Goal: Answer question/provide support

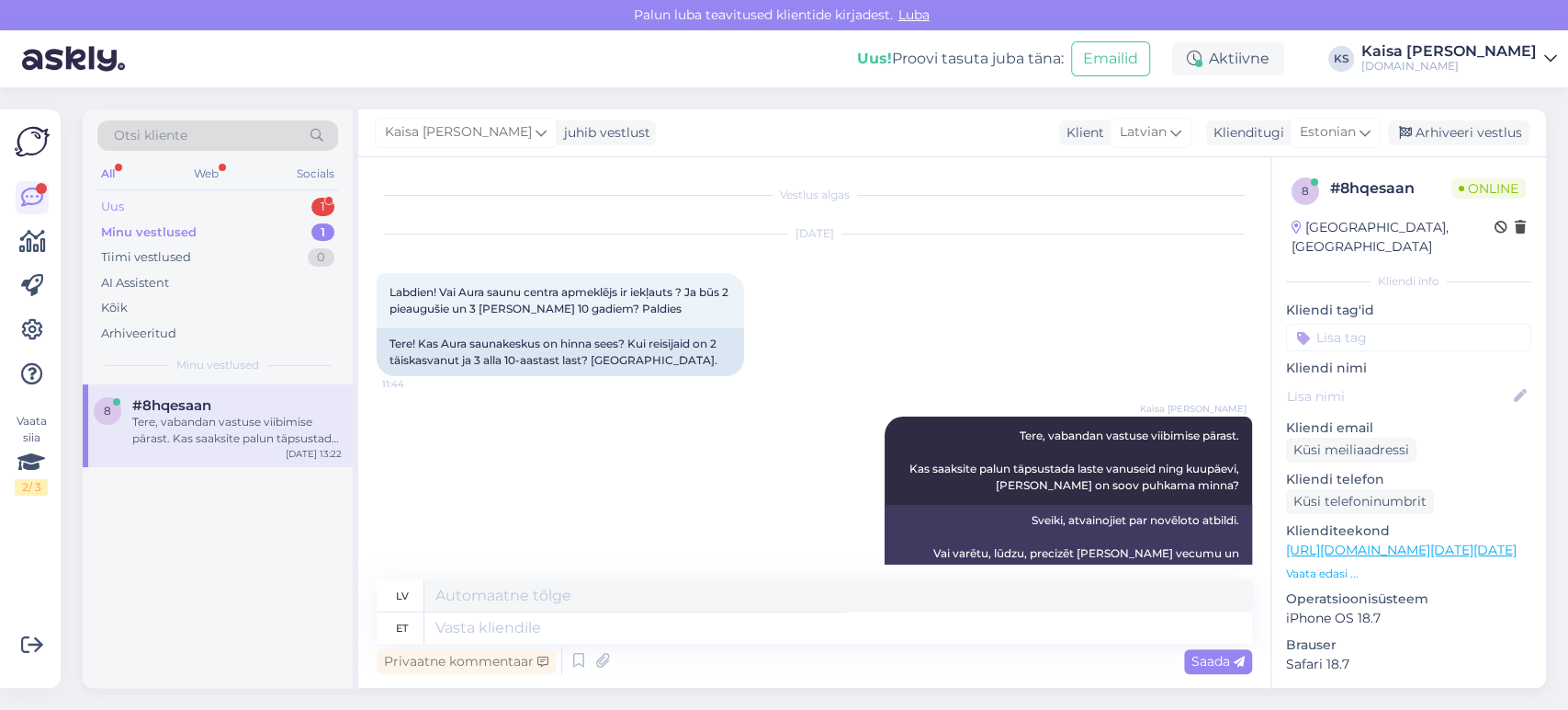
scroll to position [42, 0]
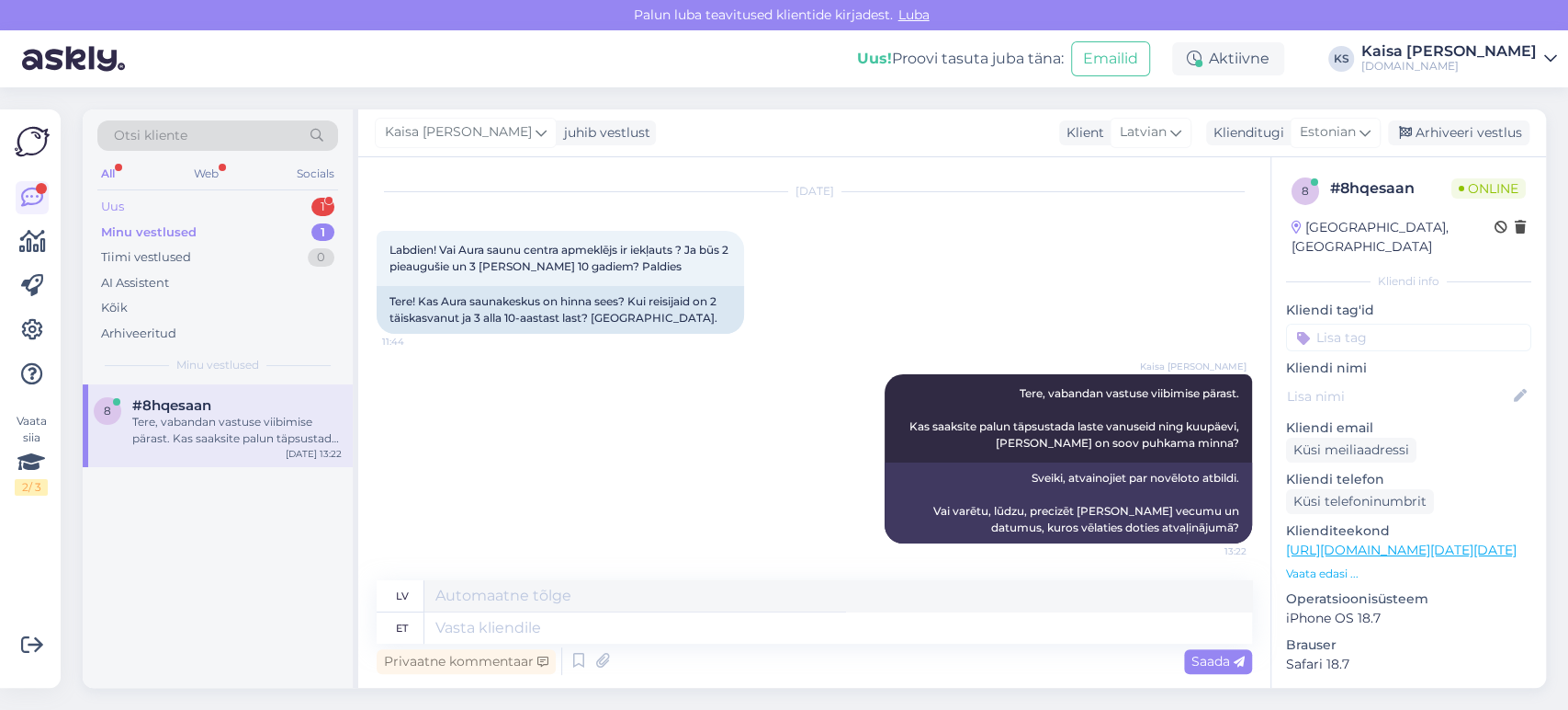
drag, startPoint x: 299, startPoint y: 199, endPoint x: 293, endPoint y: 211, distance: 13.4
click at [299, 198] on div "Uus 1" at bounding box center [217, 207] width 241 height 26
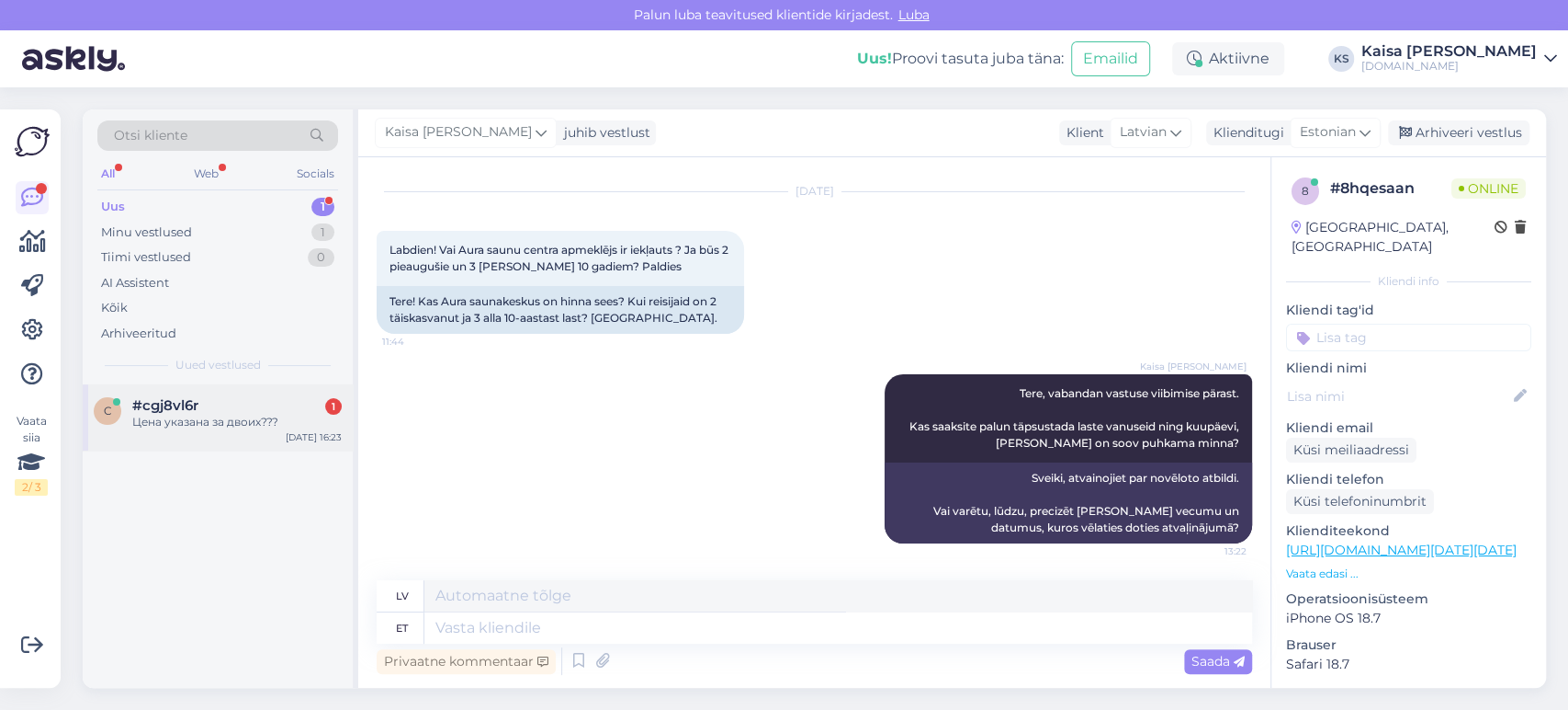
click at [241, 420] on div "Цена указана за двоих???" at bounding box center [237, 422] width 210 height 17
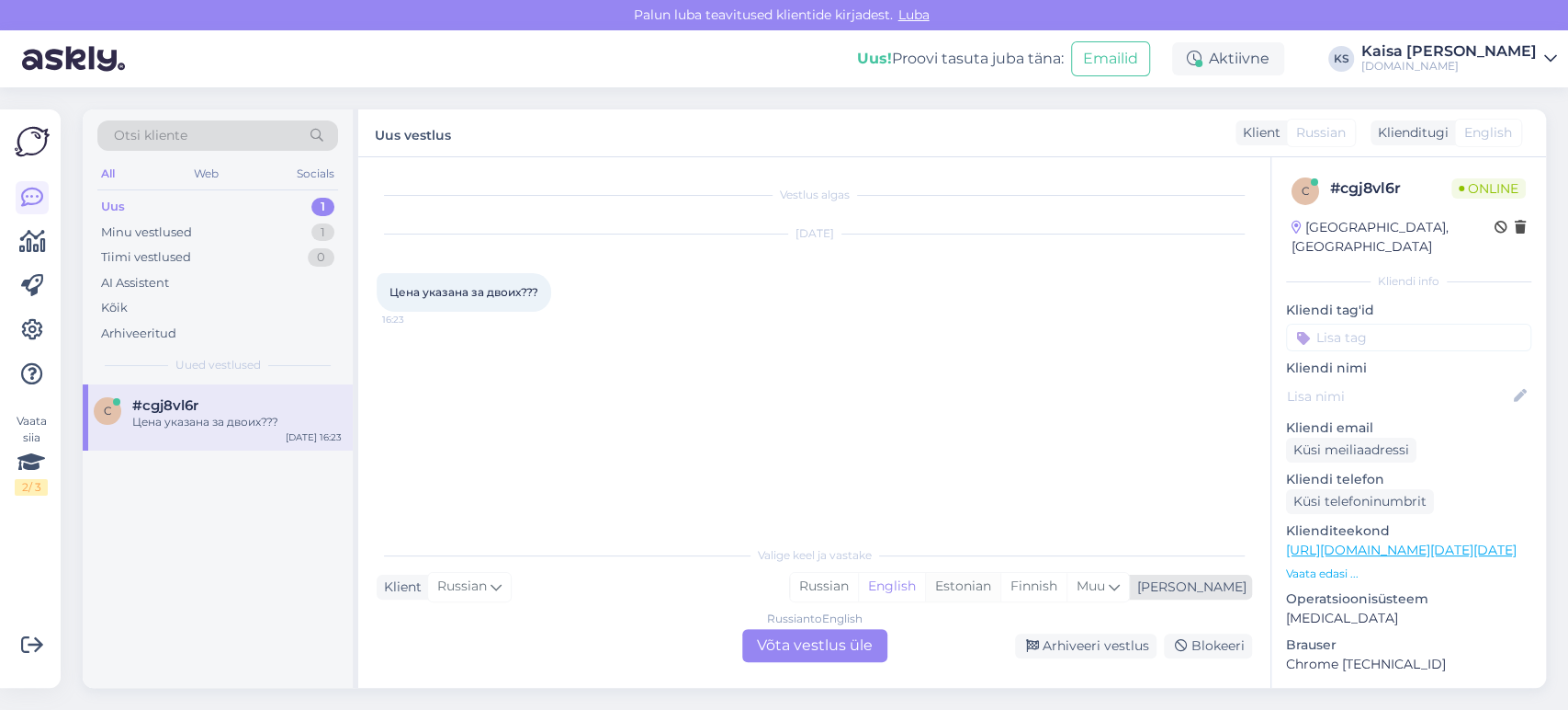
click at [1000, 593] on div "Estonian" at bounding box center [962, 587] width 75 height 28
click at [822, 642] on div "Russian to Estonian Võta vestlus üle" at bounding box center [814, 645] width 145 height 33
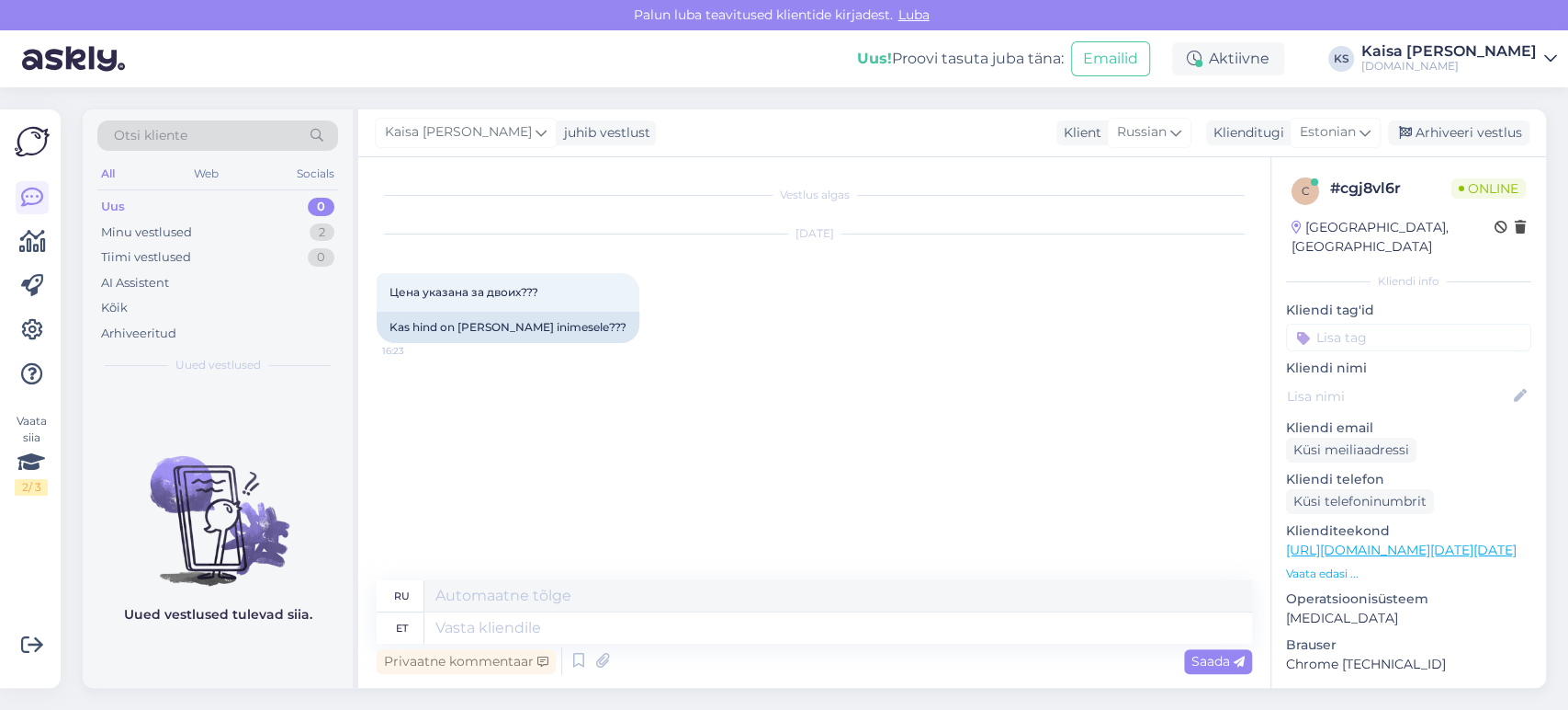
click at [1322, 565] on p "Vaata edasi ..." at bounding box center [1408, 573] width 245 height 17
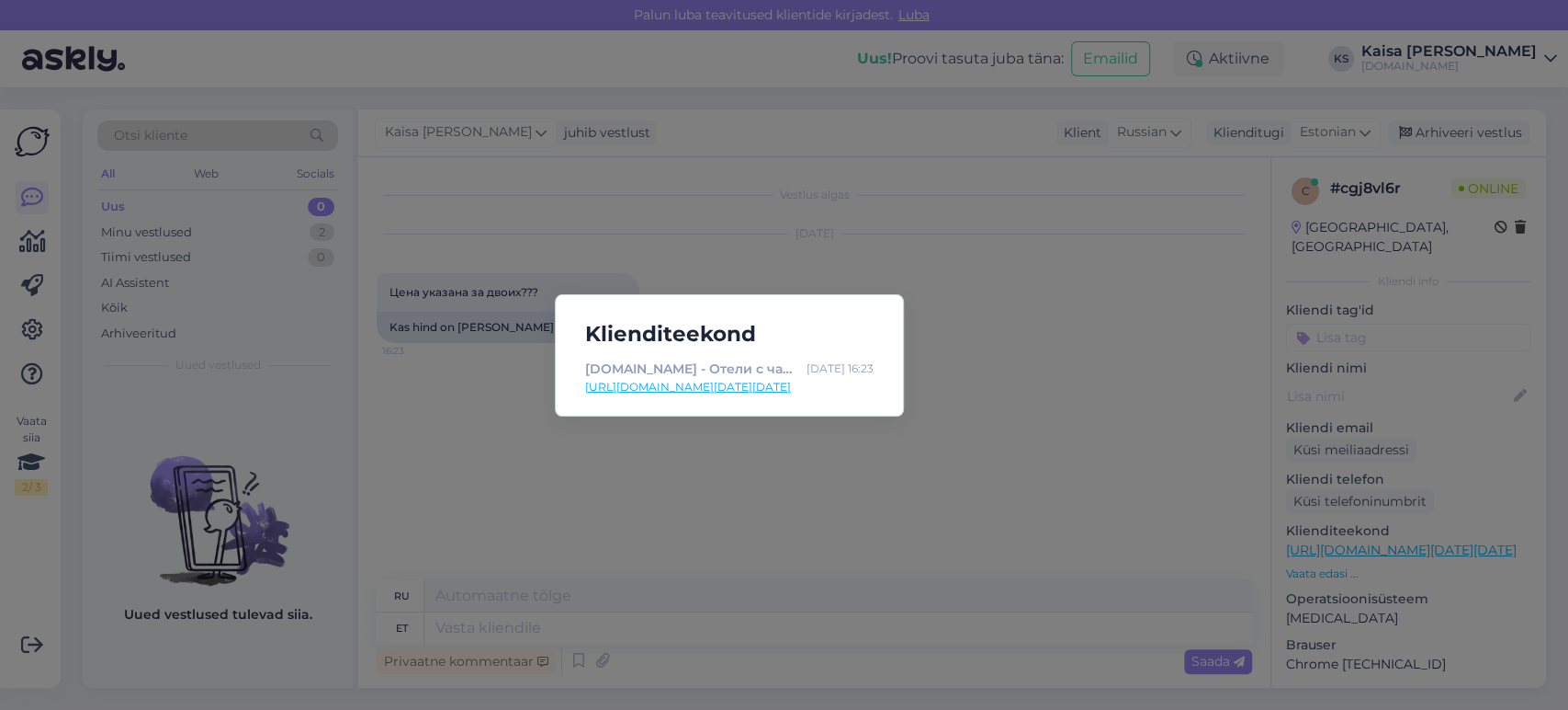
click at [830, 389] on link "[URL][DOMAIN_NAME][DATE][DATE]" at bounding box center [729, 387] width 289 height 17
drag, startPoint x: 675, startPoint y: 471, endPoint x: 679, endPoint y: 497, distance: 26.3
click at [675, 471] on div "Klienditeekond [DOMAIN_NAME] - Отели с чарующими дополнениями [DATE] 16:23 [URL…" at bounding box center [784, 355] width 1568 height 710
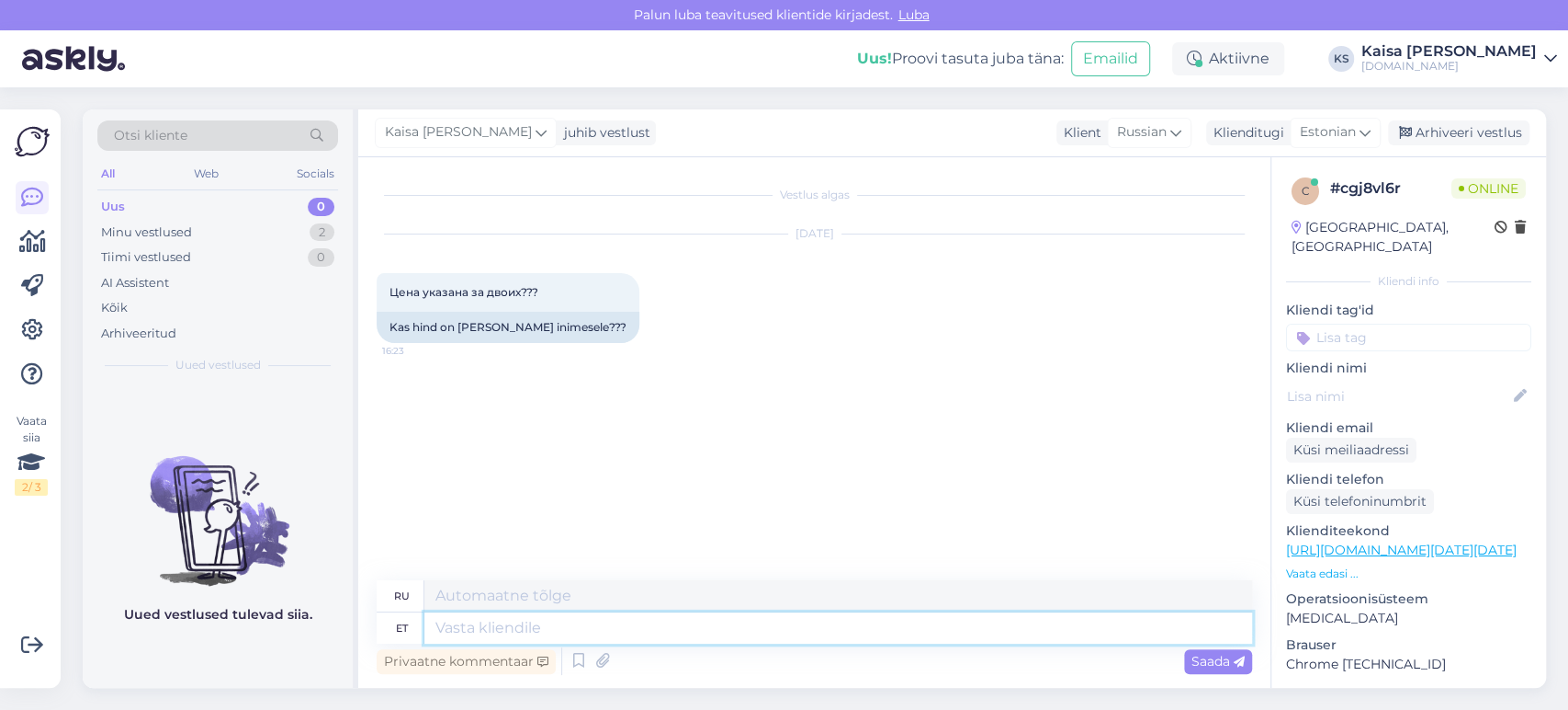
click at [684, 626] on textarea at bounding box center [838, 627] width 827 height 31
type textarea "Tere,"
type textarea "Привет,"
type textarea "Tere, jah,"
type textarea "Здравствуйте, да,"
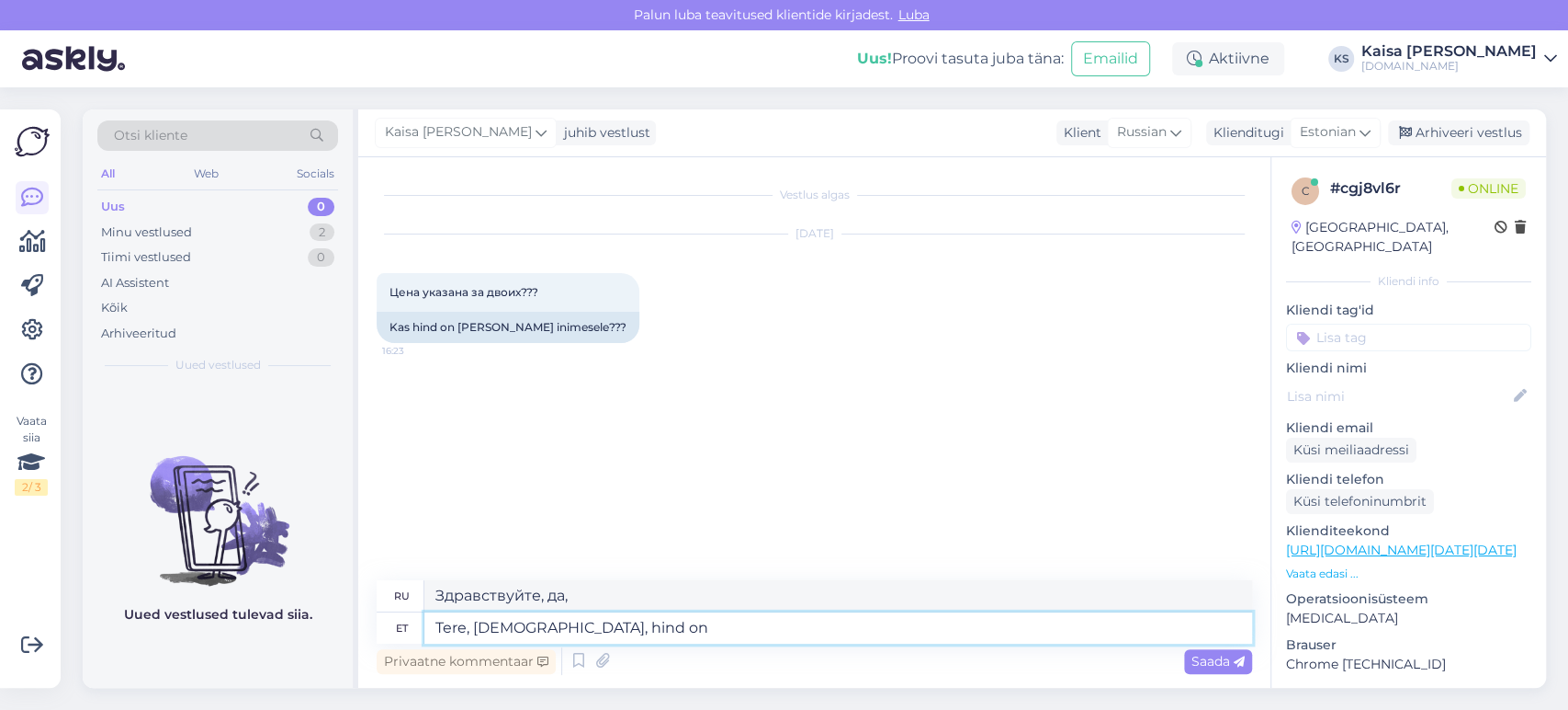
type textarea "Tere, [DEMOGRAPHIC_DATA], hind on"
type textarea "Здравствуйте, да, цена"
type textarea "Tere, jah, hind on [PERSON_NAME] t"
type textarea "Здравствуйте, да, цена указана за двоих."
type textarea "Tere, jah, hind on [PERSON_NAME] külalisele."
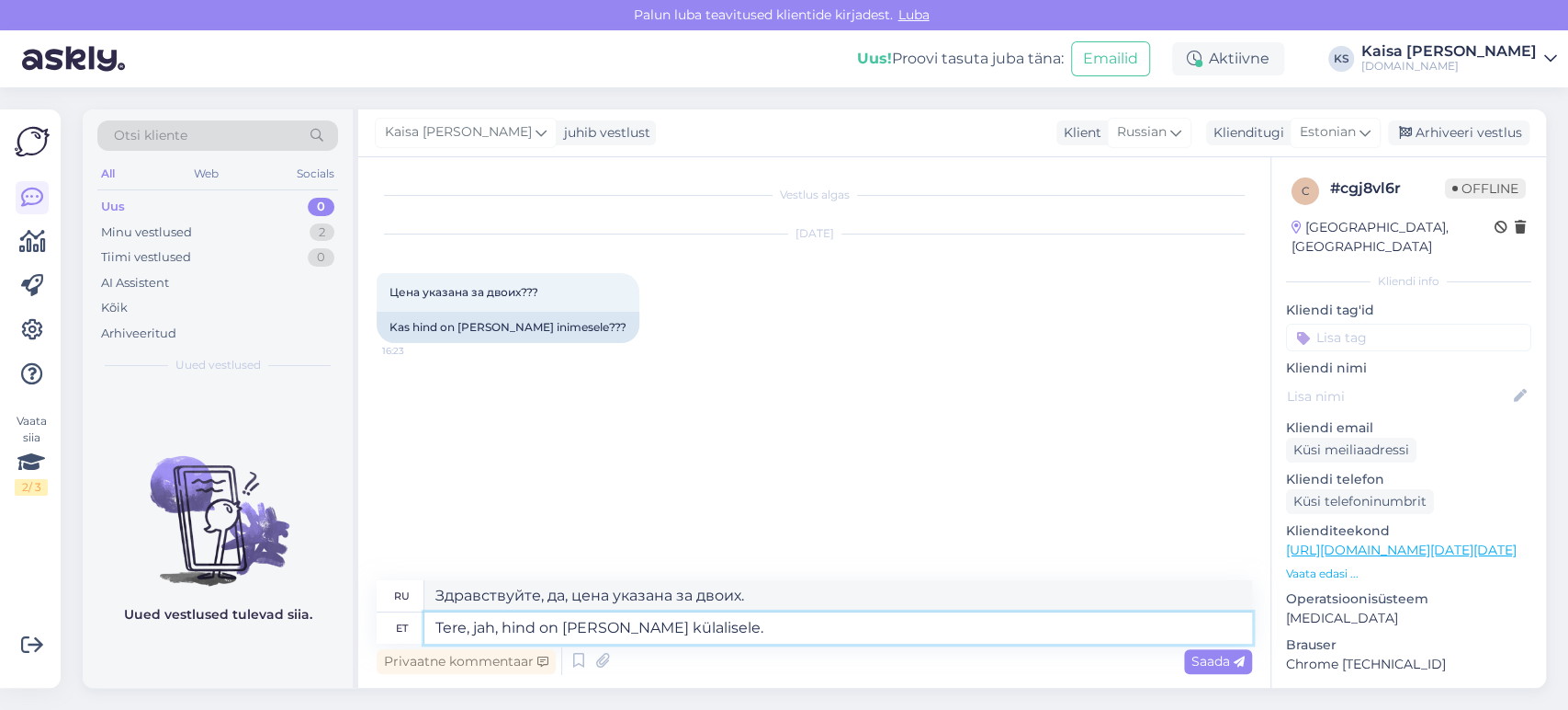
type textarea "Здравствуйте, да, цена указана за двоих гостей."
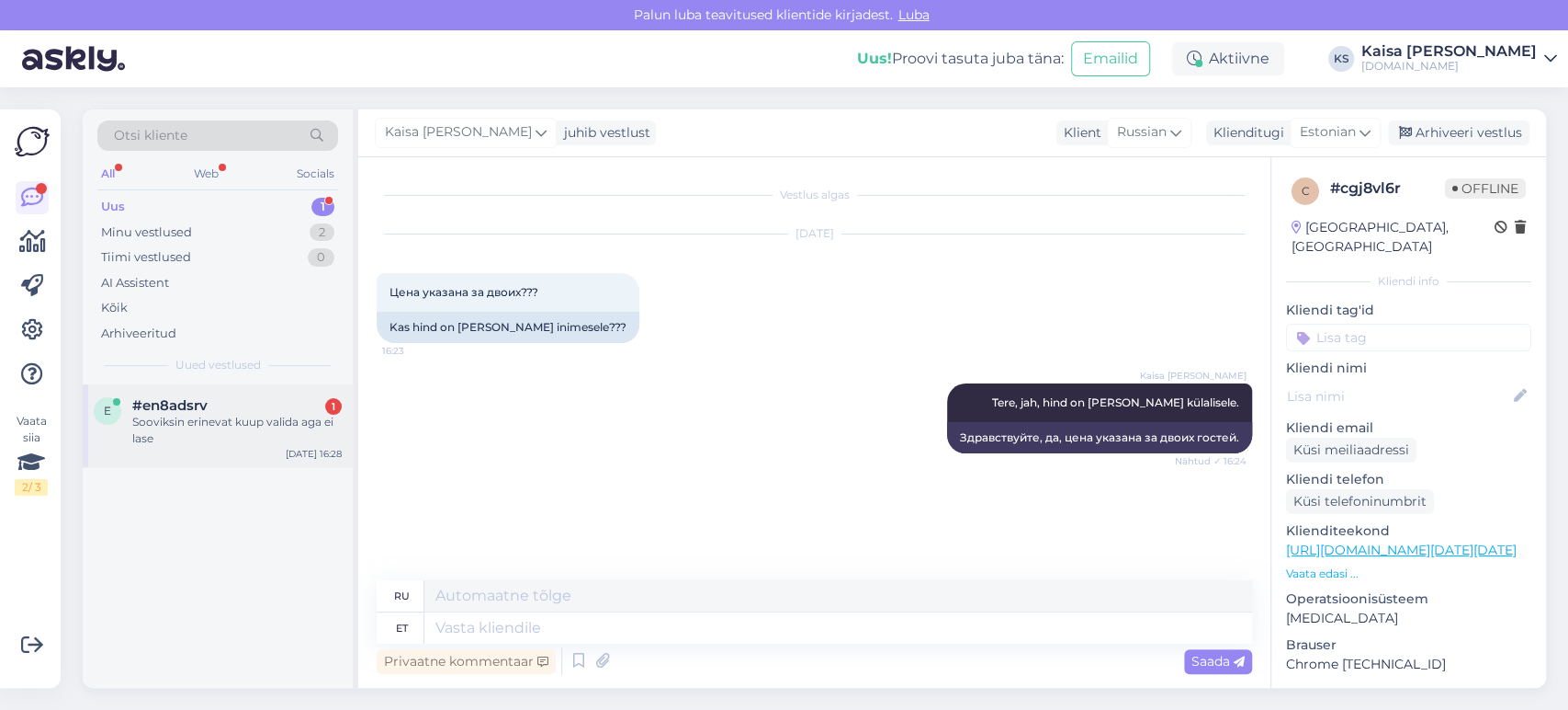
click at [244, 435] on div "Sooviksin erinevat kuup valida aga ei lase" at bounding box center [237, 430] width 210 height 33
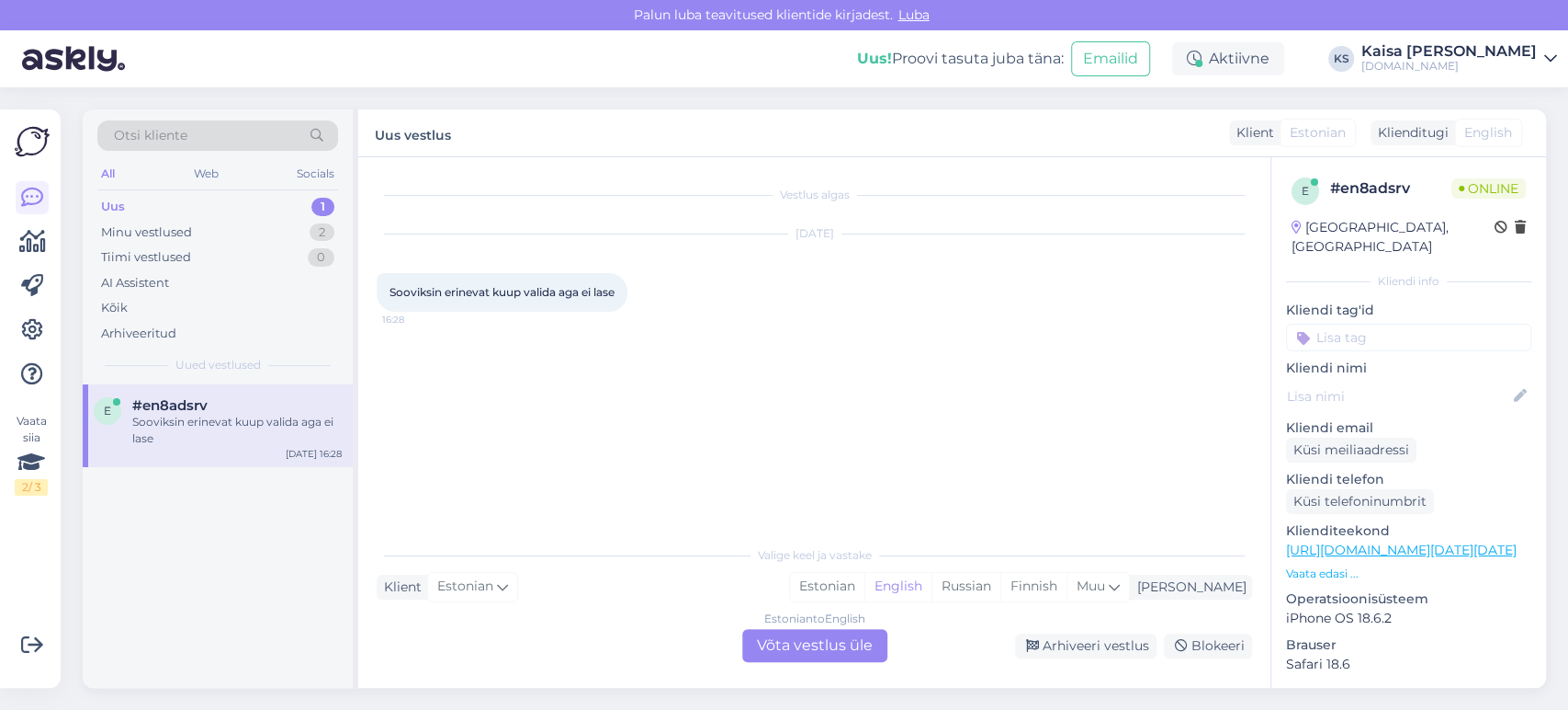
click at [1318, 565] on p "Vaata edasi ..." at bounding box center [1408, 573] width 245 height 17
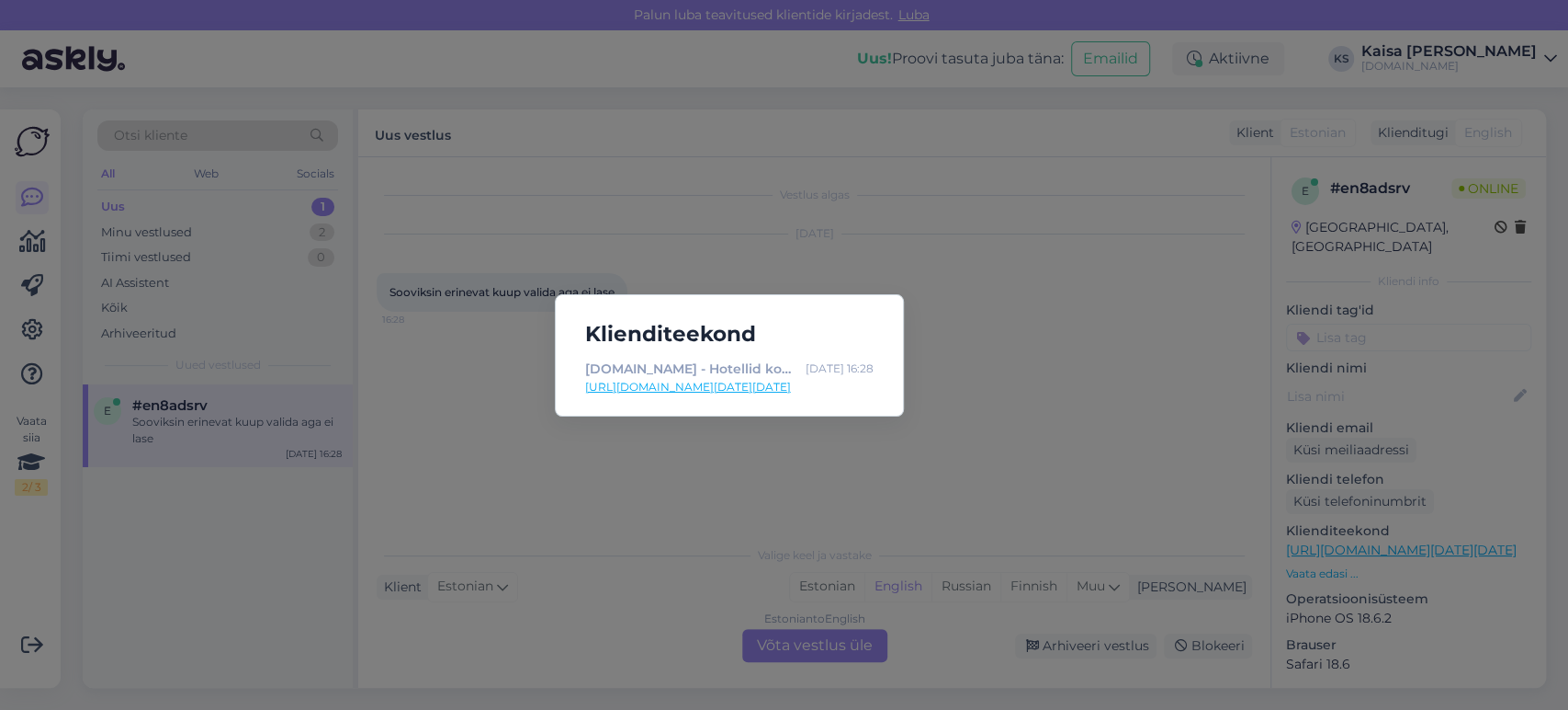
click at [812, 391] on link "[URL][DOMAIN_NAME][DATE][DATE]" at bounding box center [729, 387] width 289 height 17
click at [907, 544] on div "Klienditeekond [DOMAIN_NAME] - Hotellid koos võluvate lisavõimalustega [DATE] 1…" at bounding box center [784, 355] width 1568 height 710
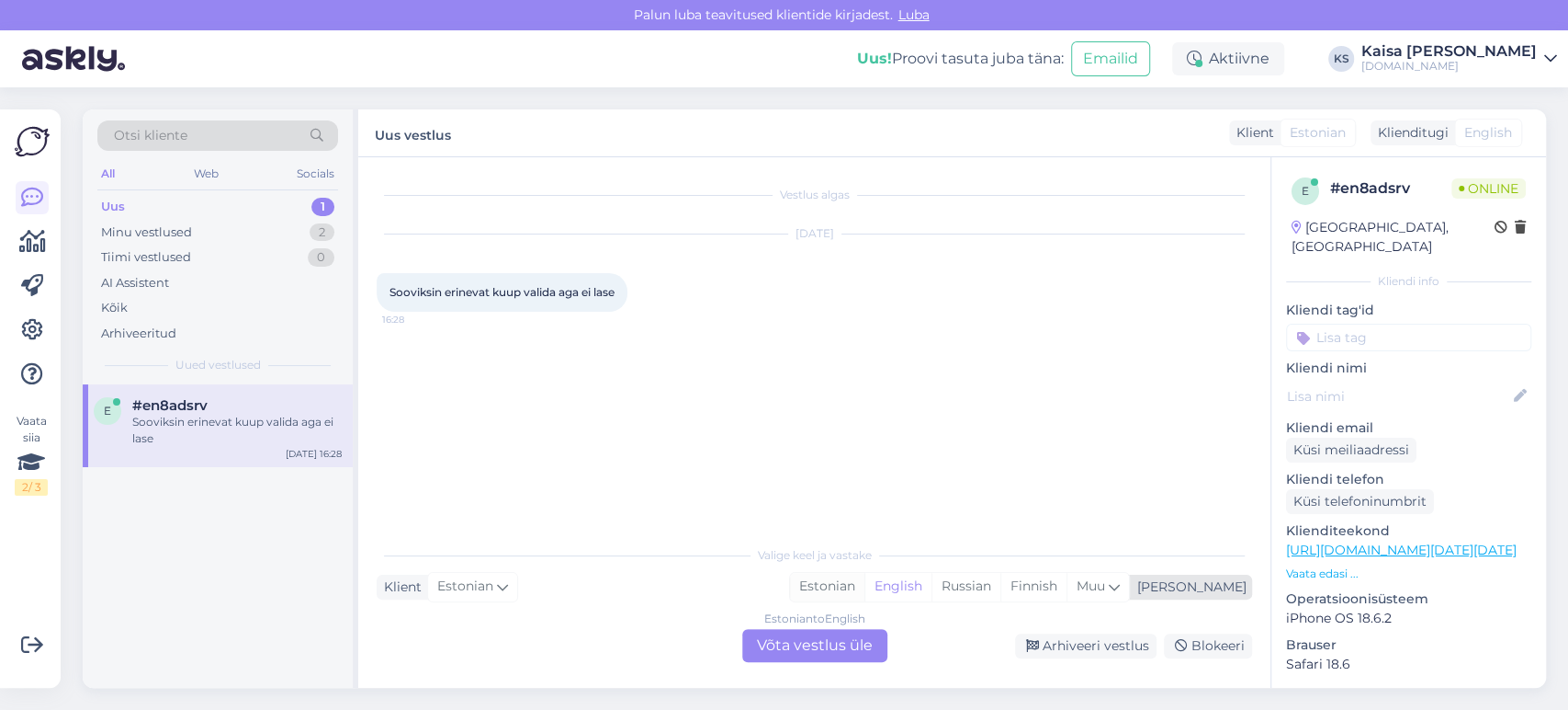
click at [864, 585] on div "Estonian" at bounding box center [826, 587] width 74 height 28
click at [844, 653] on div "Estonian to Estonian Võta vestlus üle" at bounding box center [814, 645] width 145 height 33
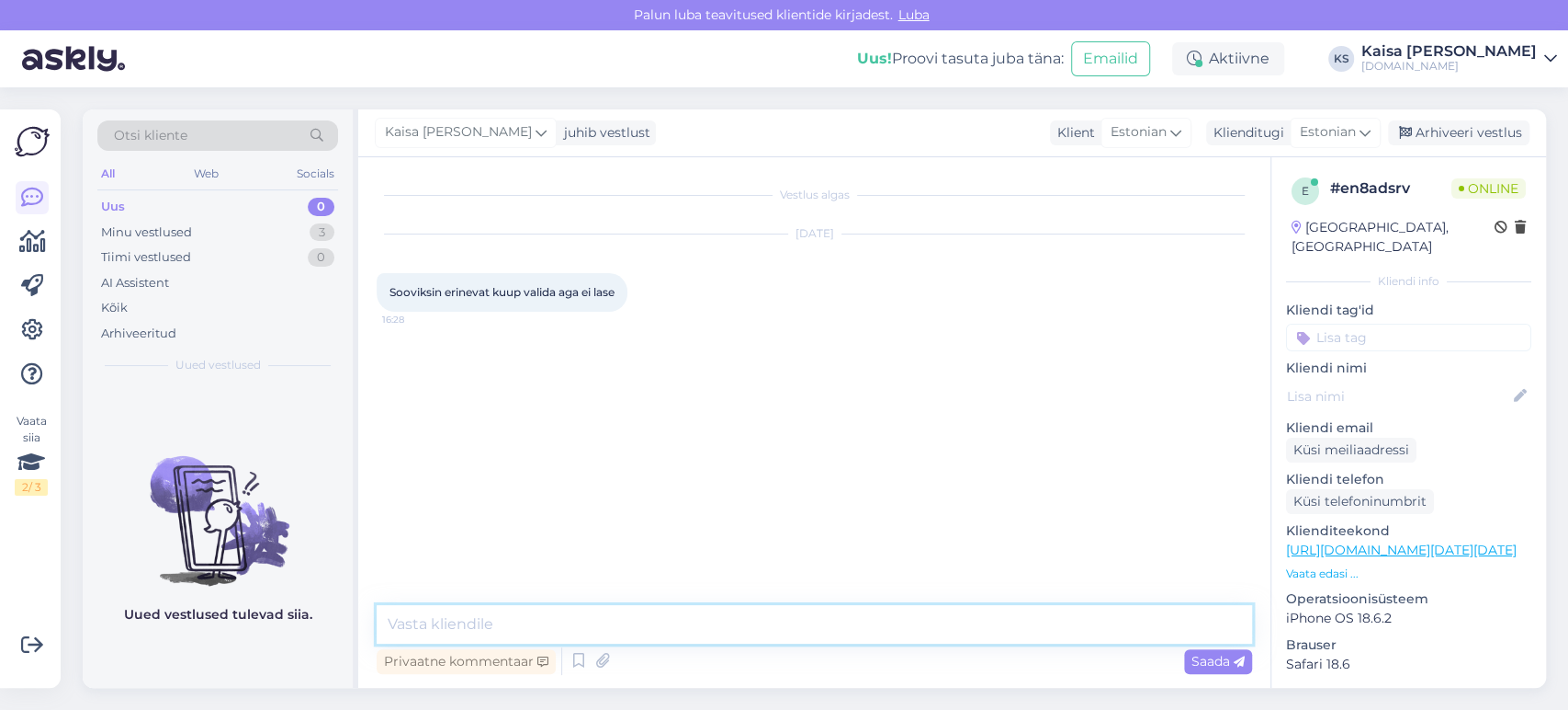
click at [845, 635] on textarea at bounding box center [814, 624] width 875 height 39
type textarea "Tere, mis kuupäevaks soovite broneerida?"
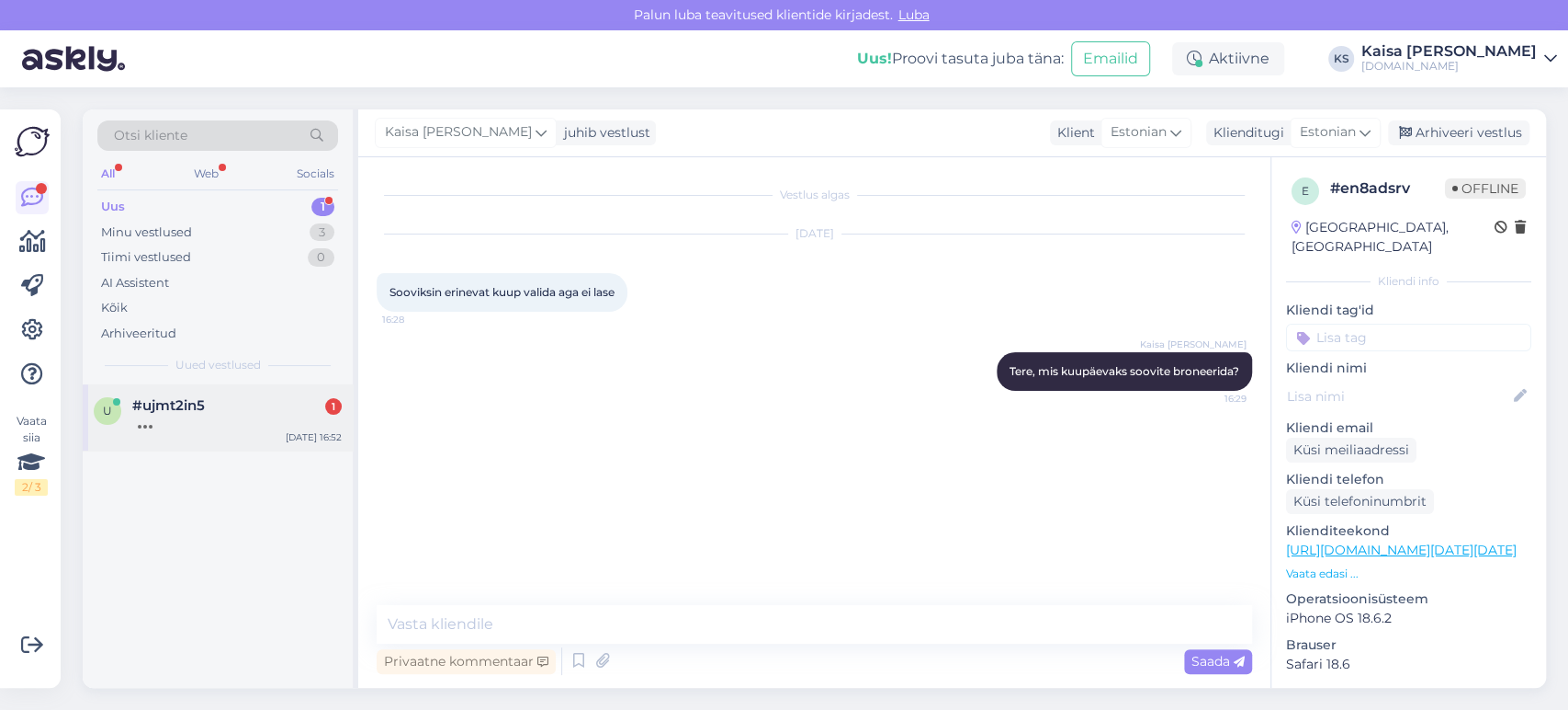
click at [169, 424] on div at bounding box center [237, 422] width 210 height 17
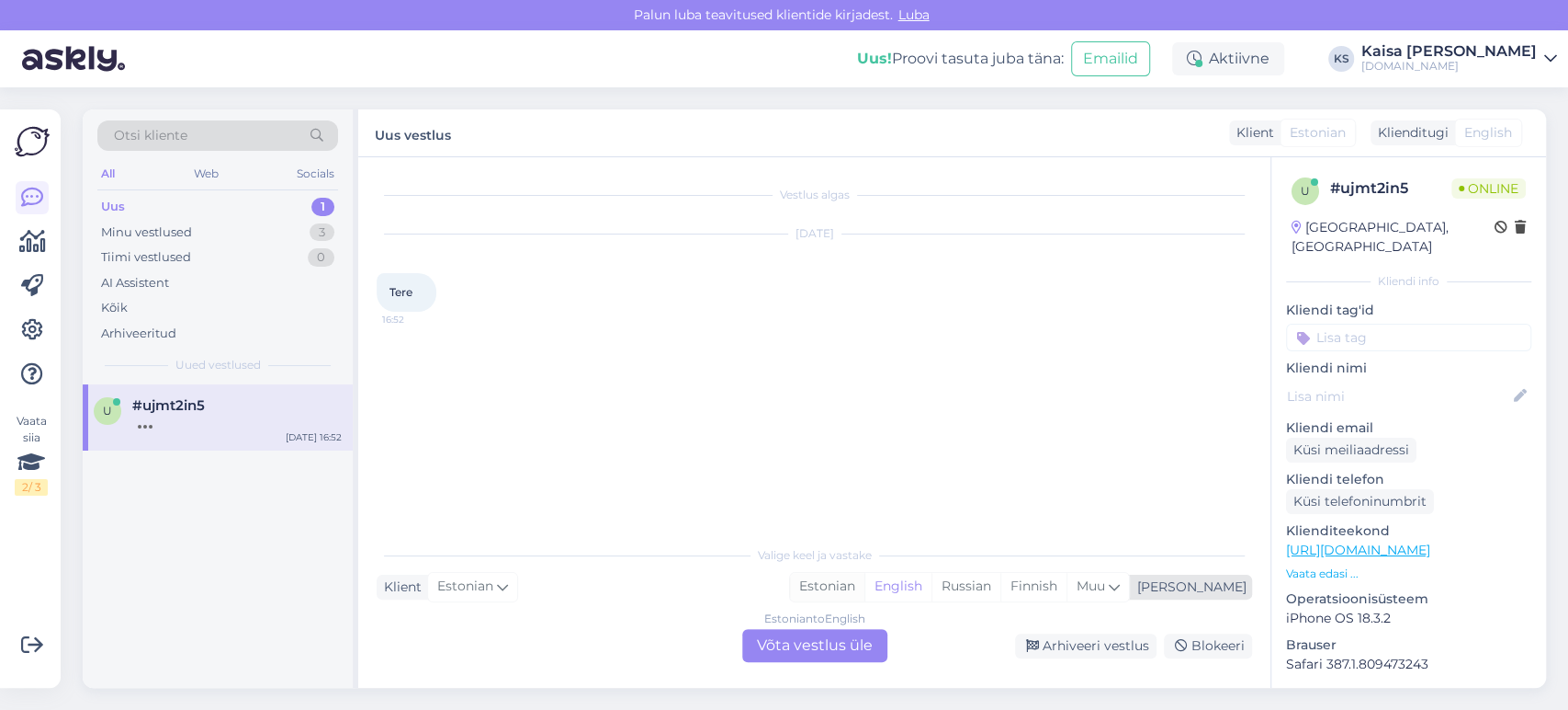
click at [864, 580] on div "Estonian" at bounding box center [826, 587] width 74 height 28
click at [861, 634] on div "Estonian to Estonian Võta vestlus üle" at bounding box center [814, 645] width 145 height 33
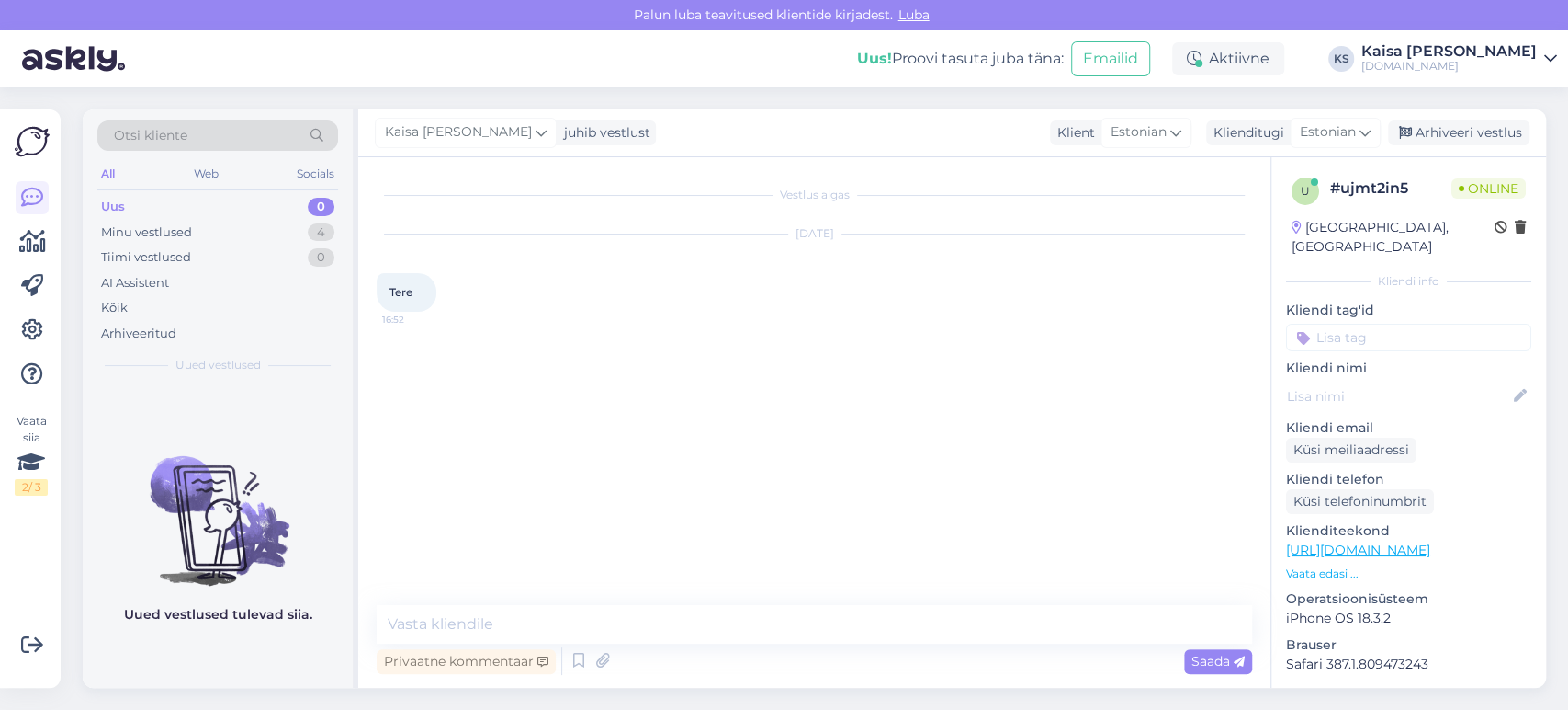
click at [844, 643] on div "Privaatne kommentaar Saada" at bounding box center [814, 660] width 875 height 35
click at [812, 608] on textarea at bounding box center [814, 624] width 875 height 39
type textarea "Tere"
click at [873, 431] on div "Vestlus algas [DATE] Tere 16:52 Kaisa [PERSON_NAME] Tere 16:52" at bounding box center [822, 382] width 891 height 413
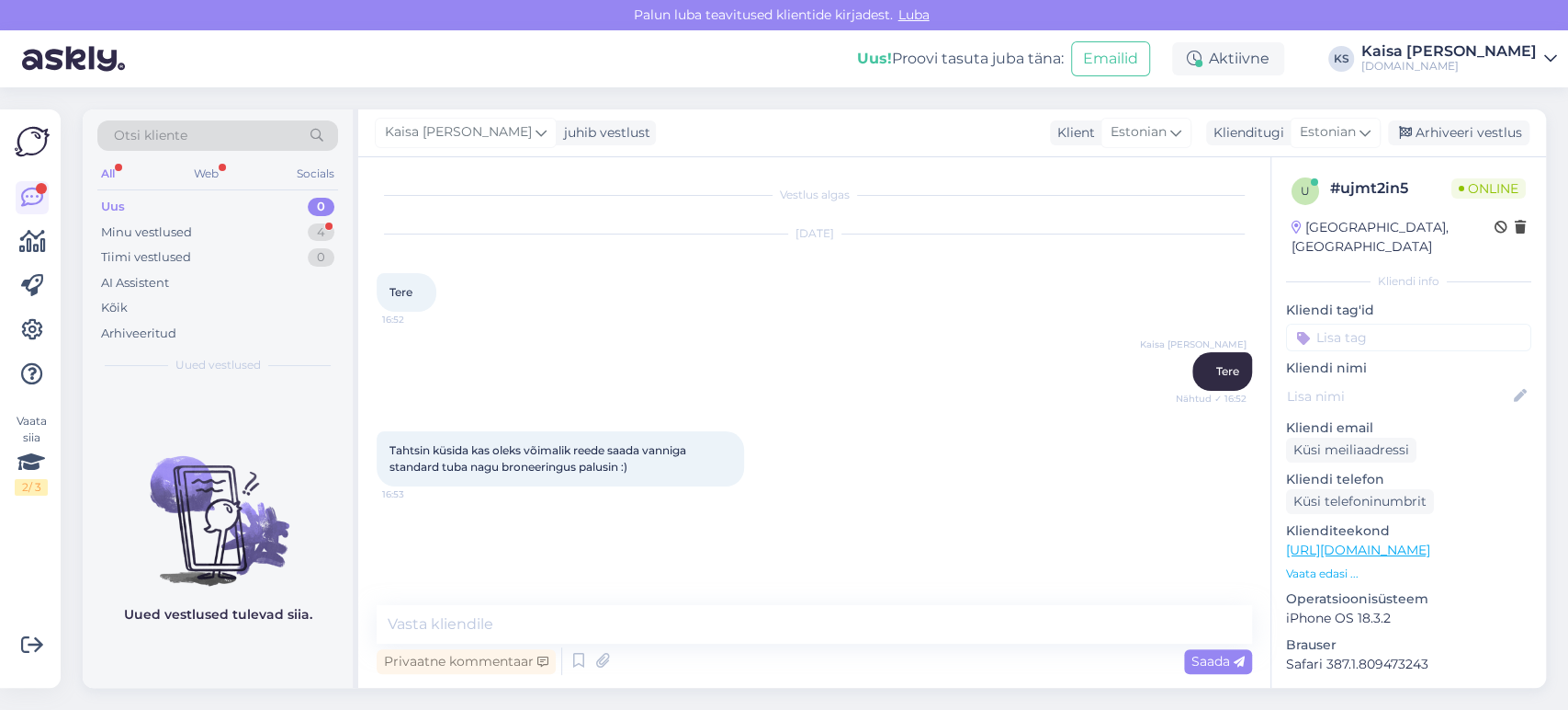
click at [1334, 565] on p "Vaata edasi ..." at bounding box center [1408, 573] width 245 height 17
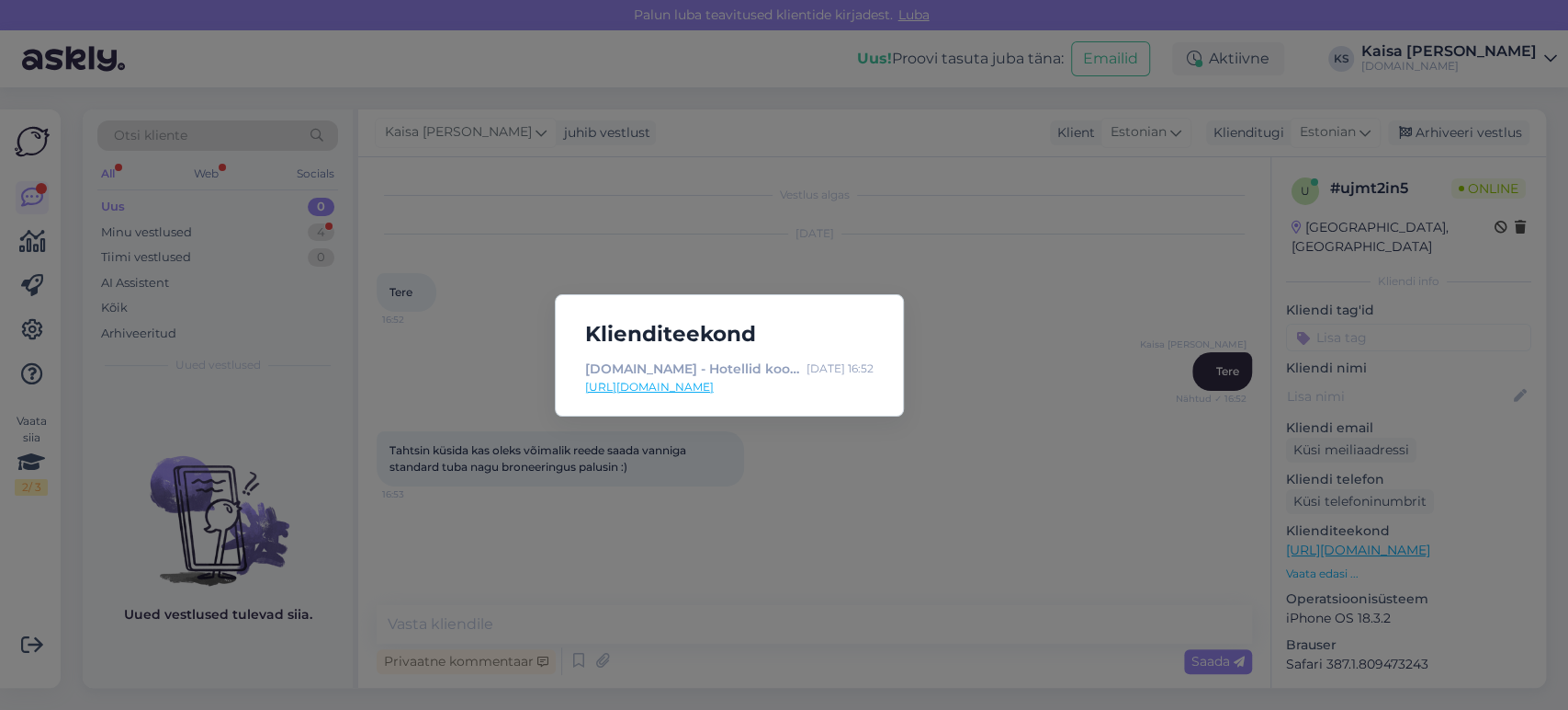
click at [852, 388] on link "[URL][DOMAIN_NAME]" at bounding box center [729, 387] width 289 height 17
click at [780, 610] on div "Klienditeekond [DOMAIN_NAME] - Hotellid koos võluvate lisavõimalustega [DATE] 1…" at bounding box center [784, 355] width 1568 height 710
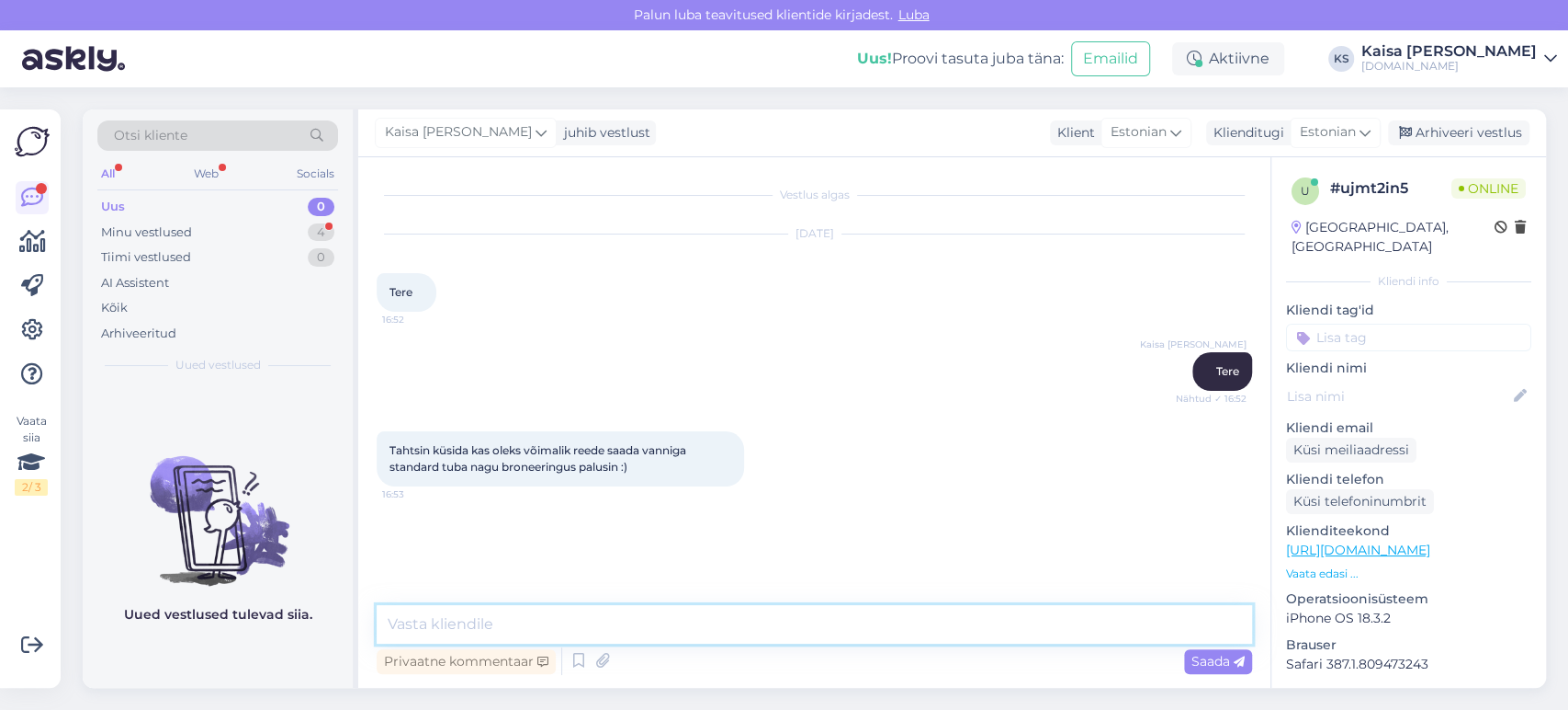
click at [770, 617] on textarea at bounding box center [814, 624] width 875 height 39
paste textarea "[EMAIL_ADDRESS][DOMAIN_NAME] [PHONE_NUMBER]"
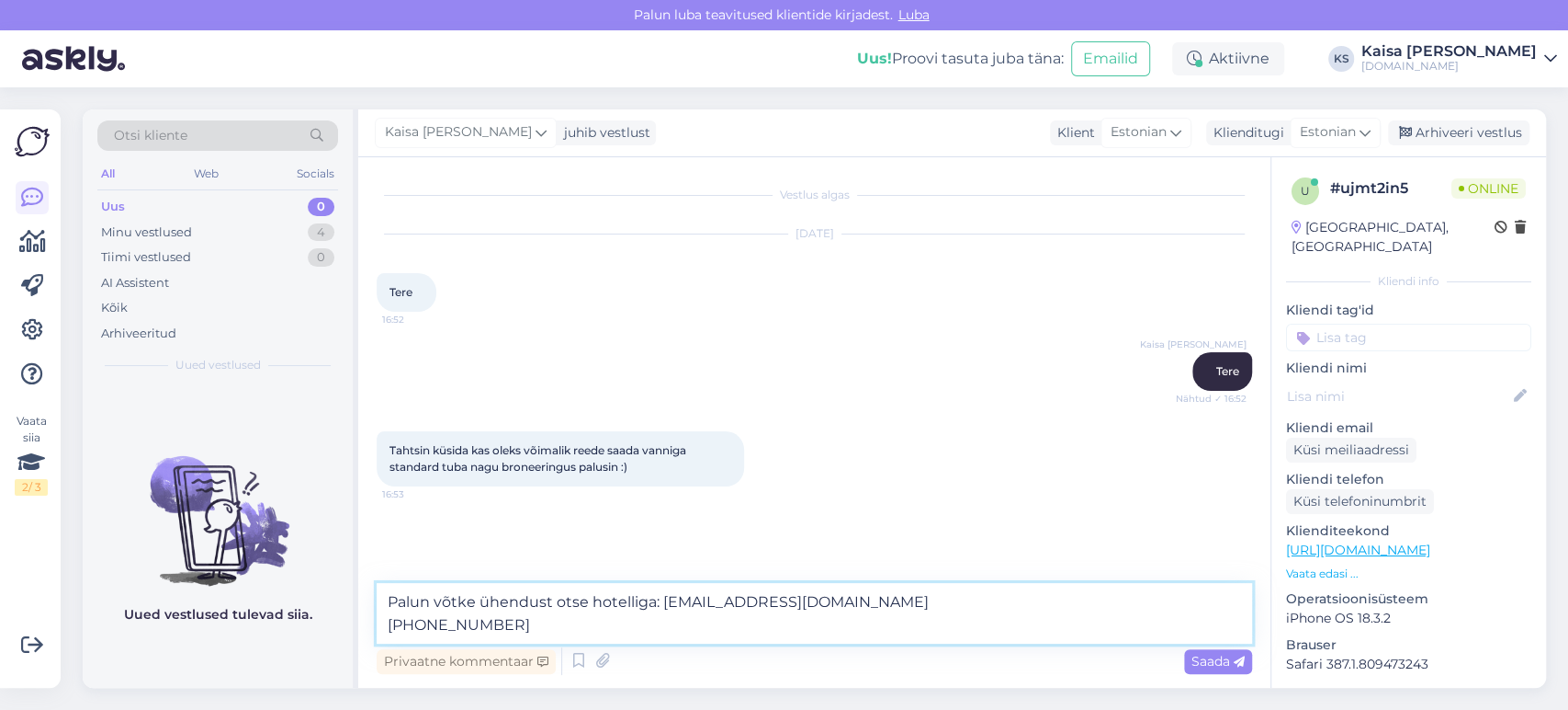
click at [390, 619] on textarea "Palun võtke ühendust otse hotelliga: [EMAIL_ADDRESS][DOMAIN_NAME] [PHONE_NUMBER]" at bounding box center [814, 613] width 875 height 61
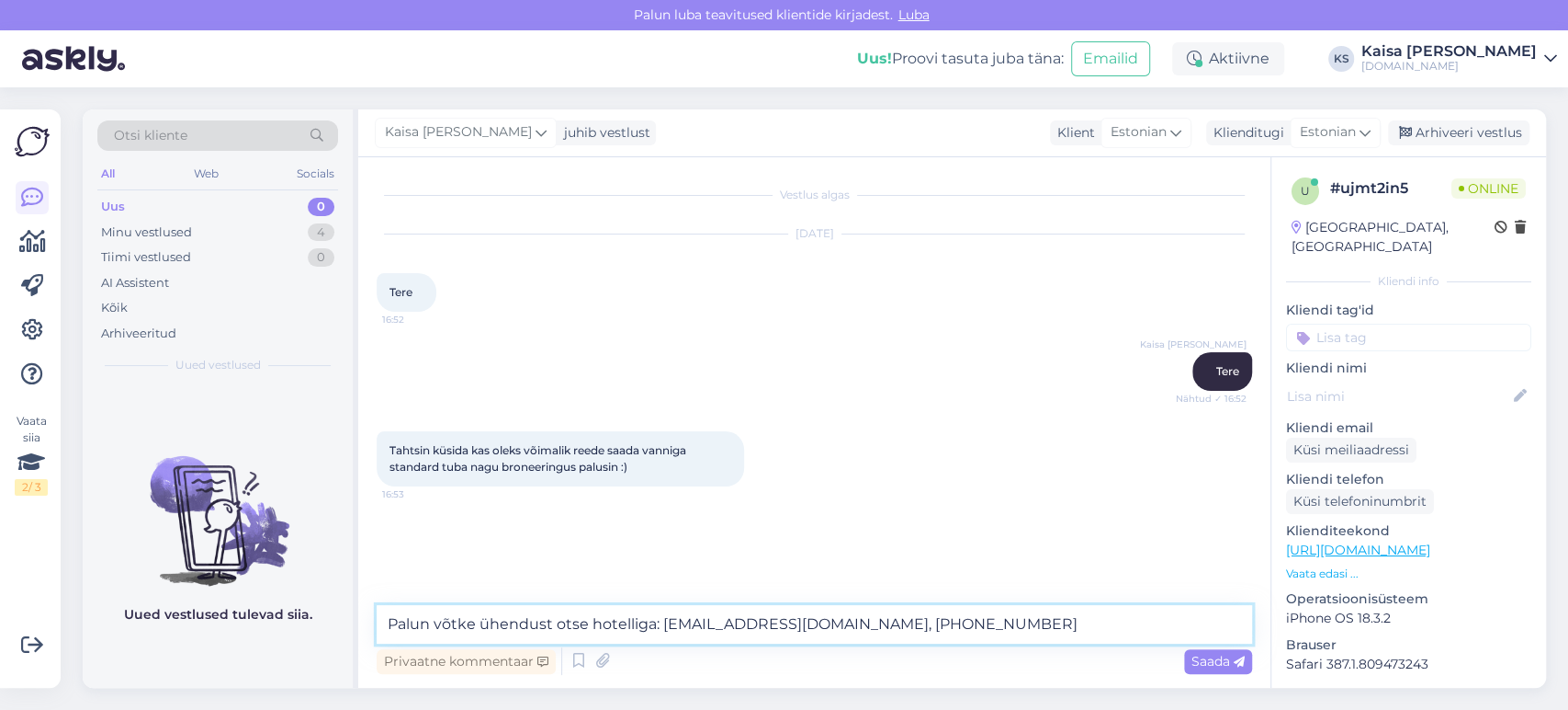
click at [1086, 630] on textarea "Palun võtke ühendust otse hotelliga: [EMAIL_ADDRESS][DOMAIN_NAME], [PHONE_NUMBE…" at bounding box center [814, 624] width 875 height 39
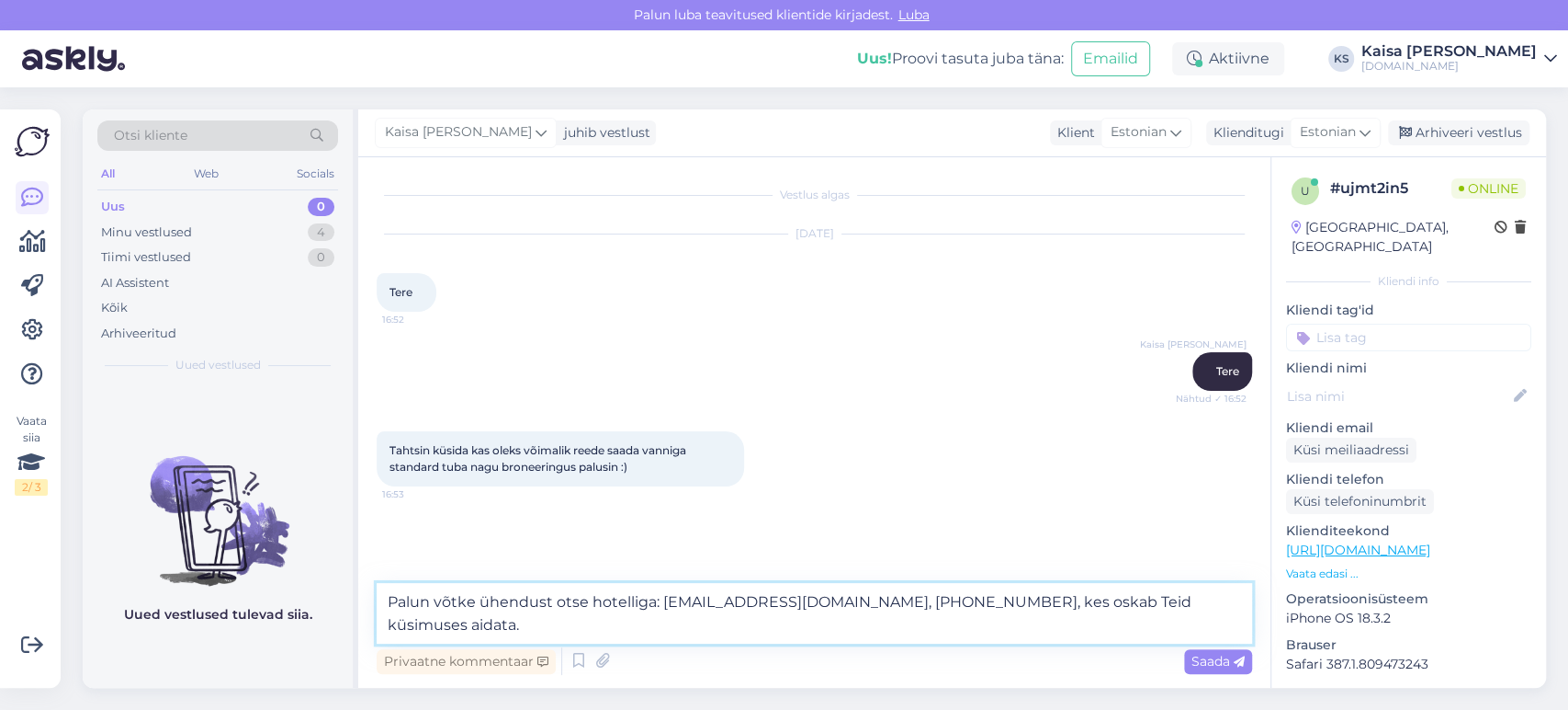
type textarea "Palun võtke ühendust otse hotelliga: [EMAIL_ADDRESS][DOMAIN_NAME], [PHONE_NUMBE…"
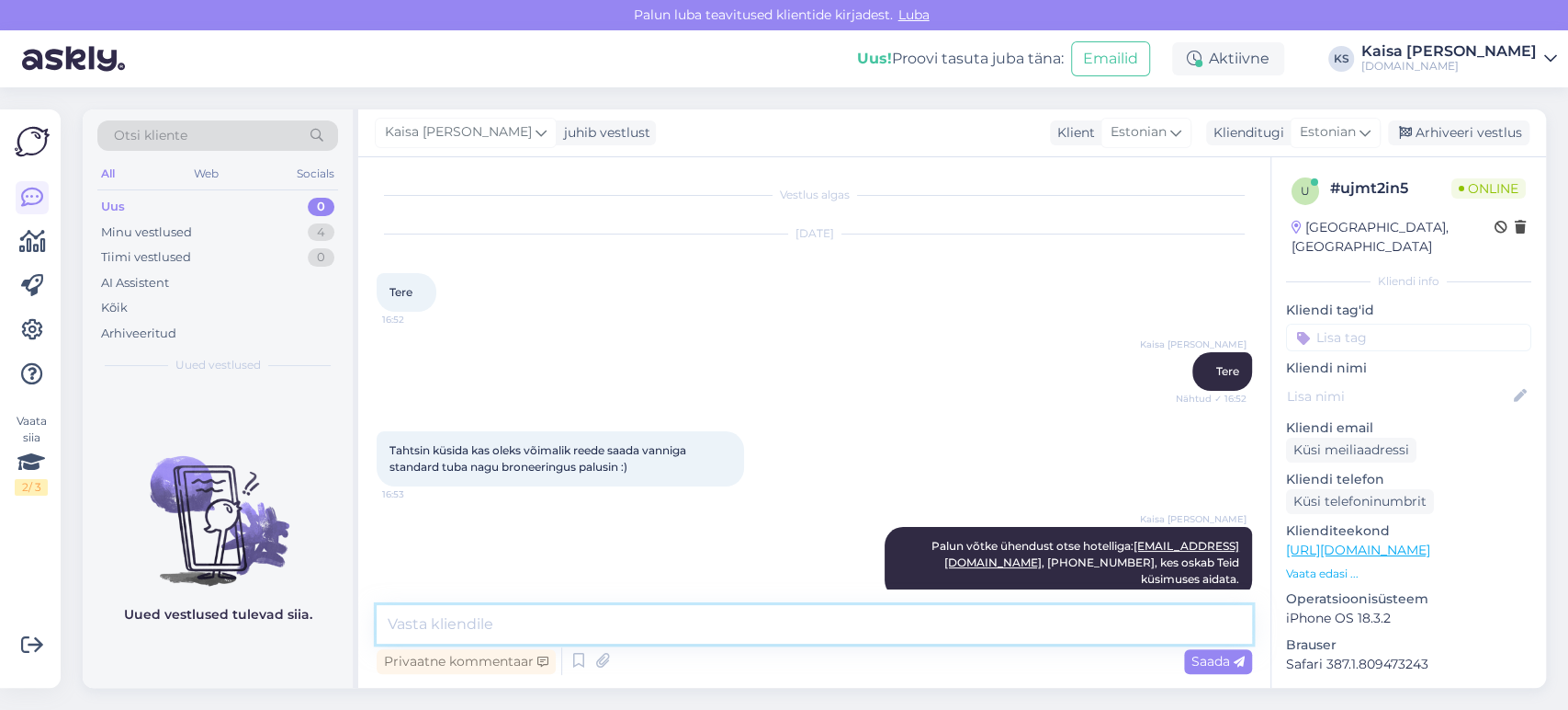
scroll to position [29, 0]
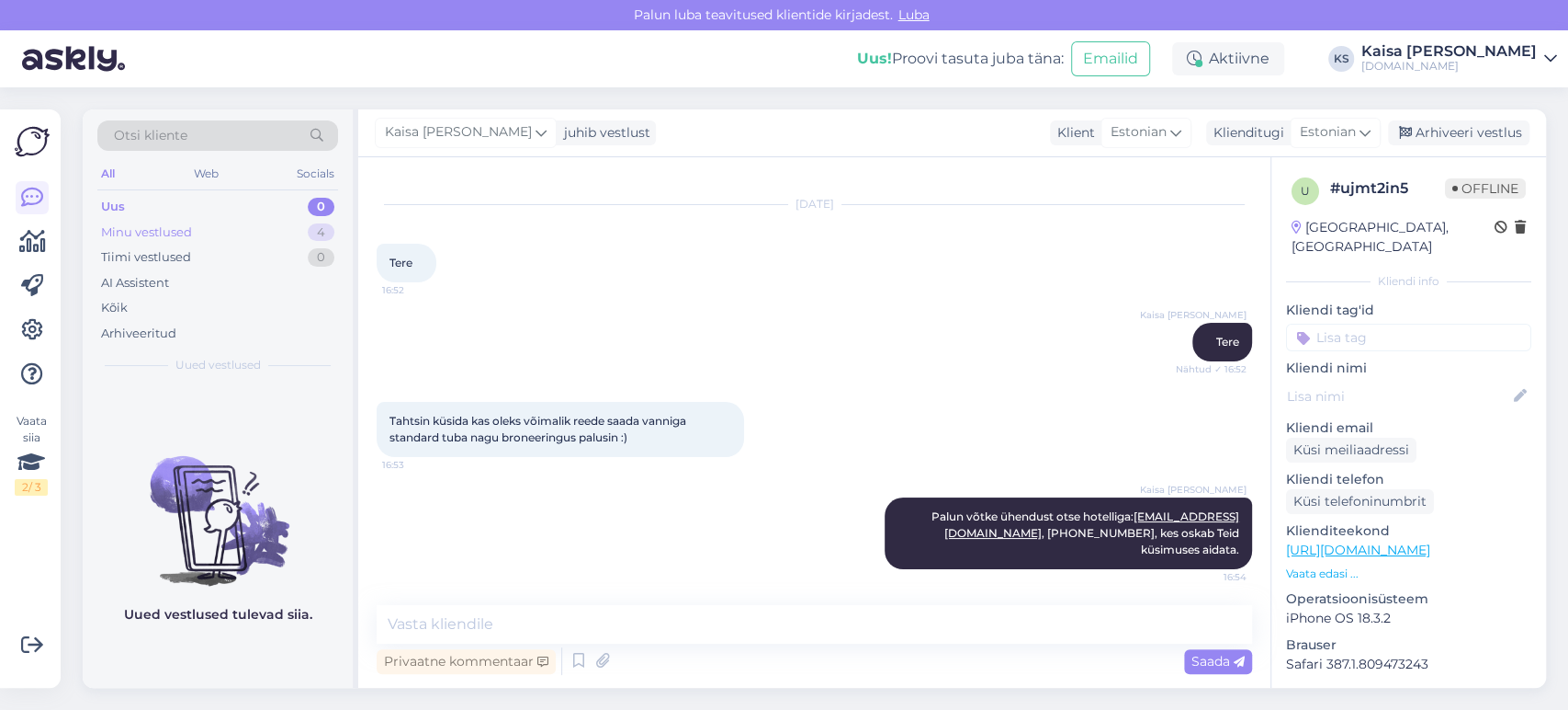
click at [281, 232] on div "Minu vestlused 4" at bounding box center [217, 233] width 241 height 26
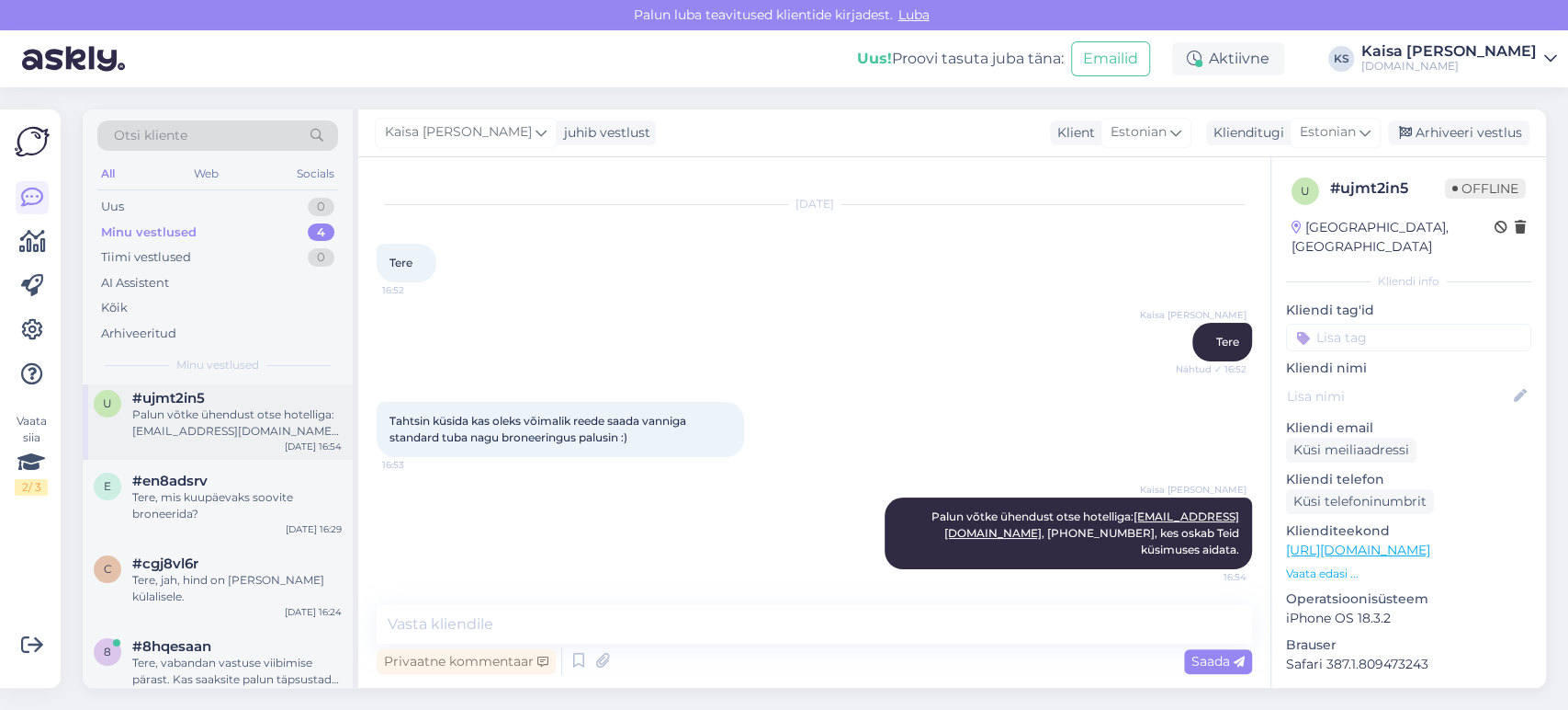
scroll to position [10, 0]
click at [256, 652] on div "Tere, vabandan vastuse viibimise pärast. Kas saaksite palun täpsustada laste va…" at bounding box center [237, 668] width 210 height 33
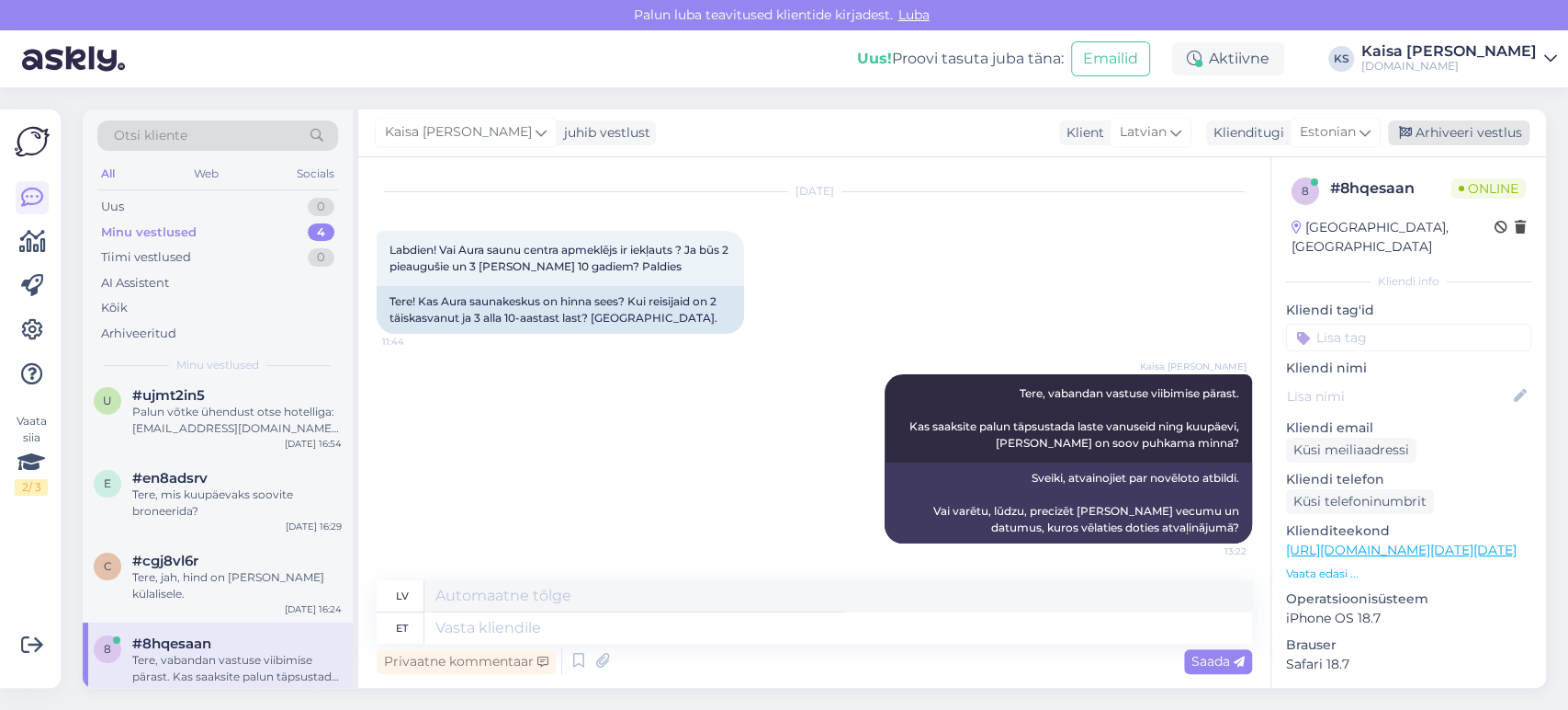
click at [1480, 129] on div "Arhiveeri vestlus" at bounding box center [1459, 132] width 142 height 25
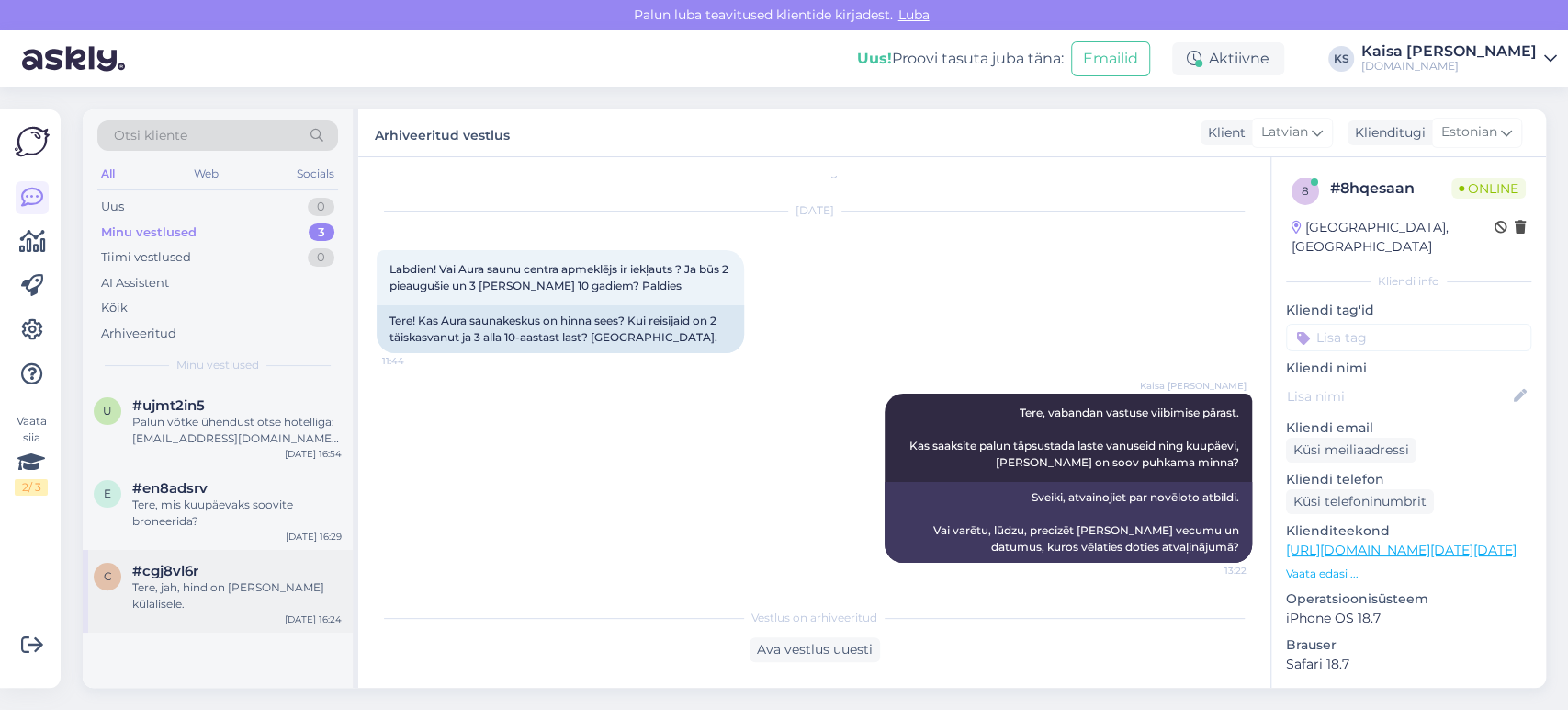
click at [221, 583] on div "Tere, jah, hind on [PERSON_NAME] külalisele." at bounding box center [237, 595] width 210 height 33
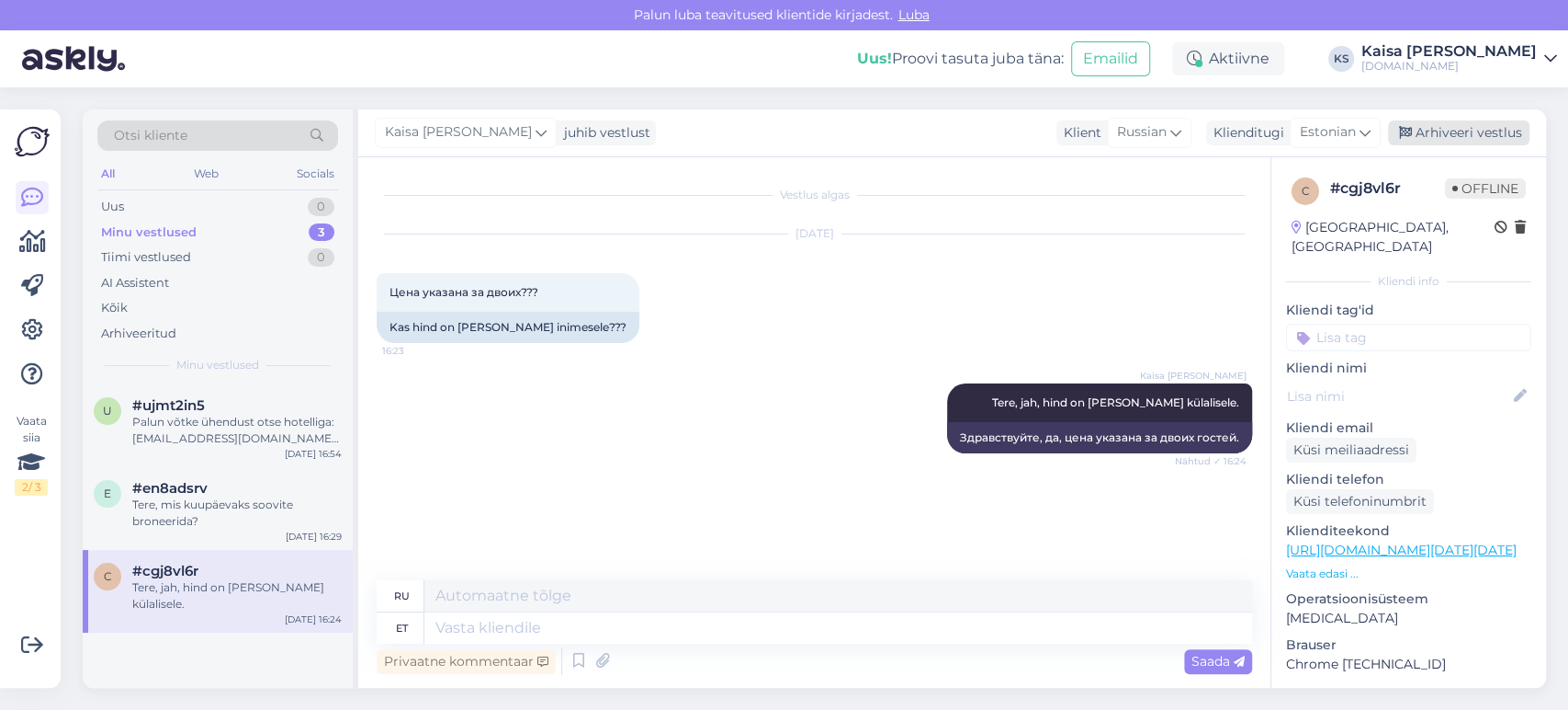
click at [1454, 138] on div "Arhiveeri vestlus" at bounding box center [1459, 132] width 142 height 25
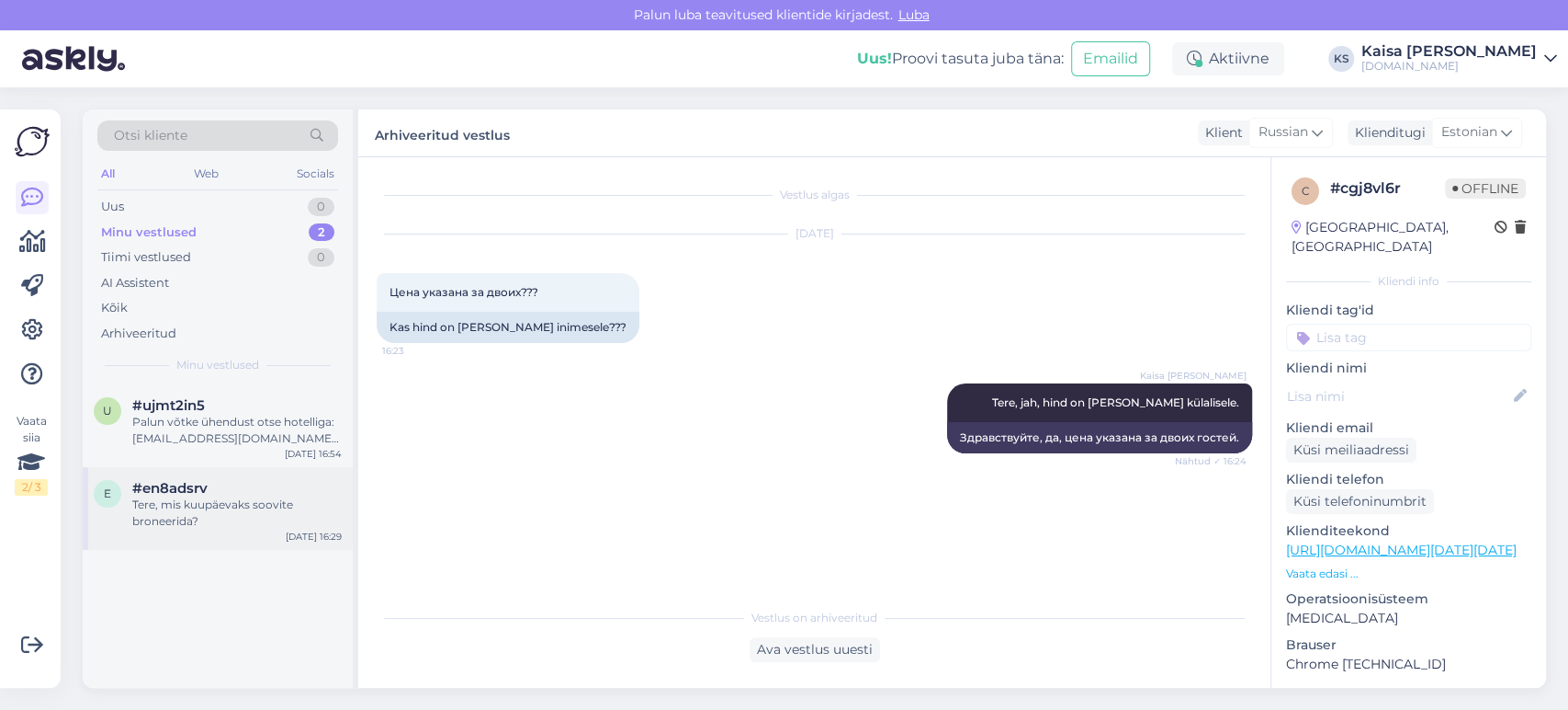
click at [241, 488] on div "#en8adsrv" at bounding box center [237, 488] width 210 height 17
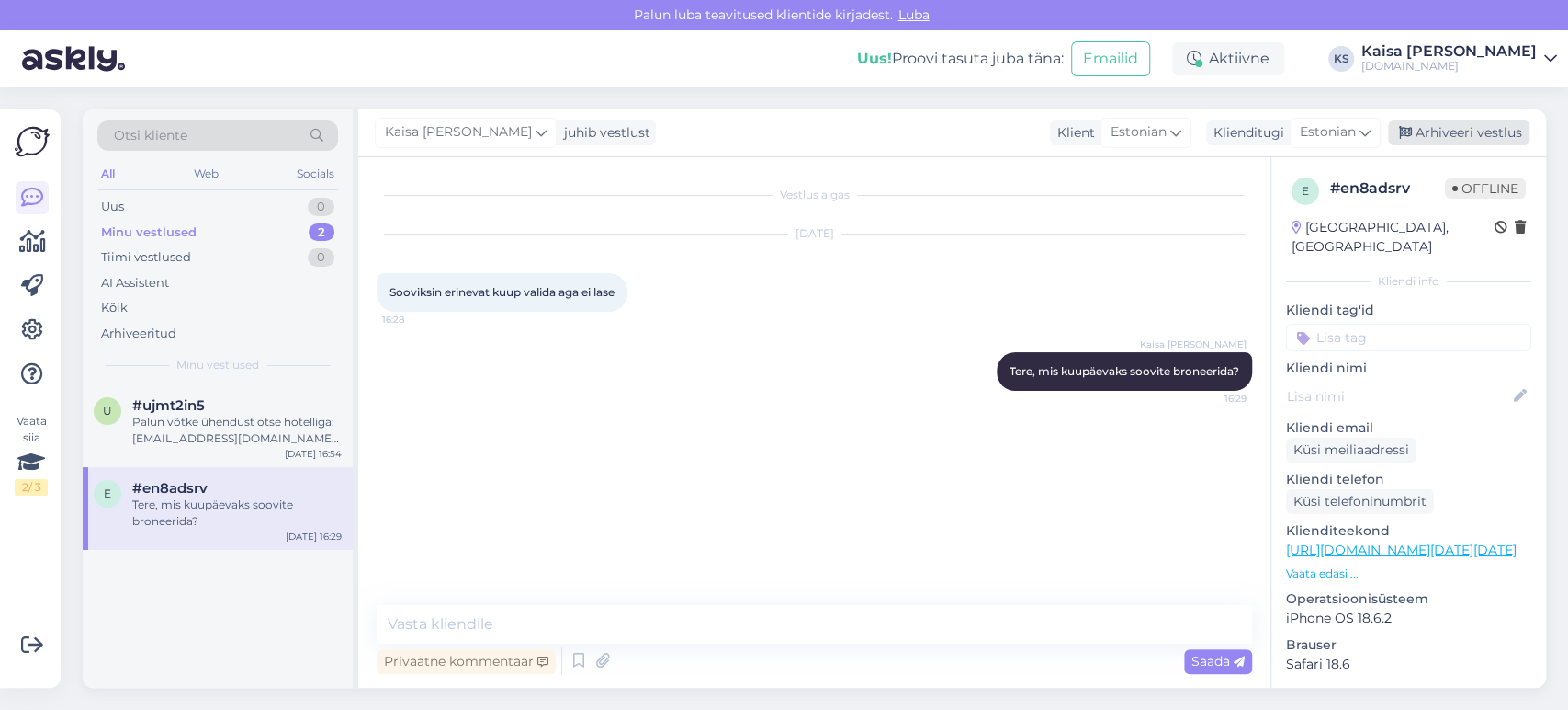
click at [1453, 134] on div "Arhiveeri vestlus" at bounding box center [1459, 132] width 142 height 25
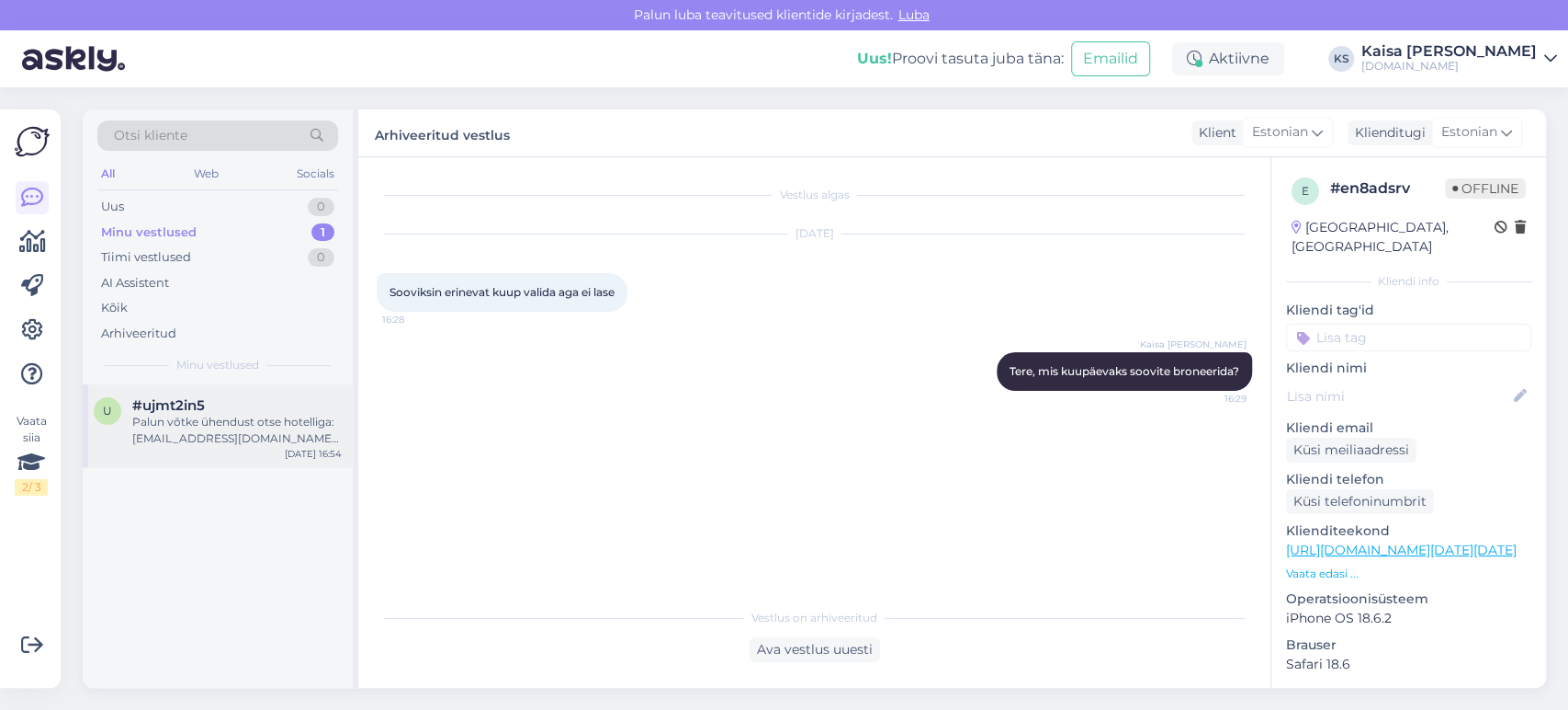
click at [299, 403] on div "#ujmt2in5" at bounding box center [237, 405] width 210 height 17
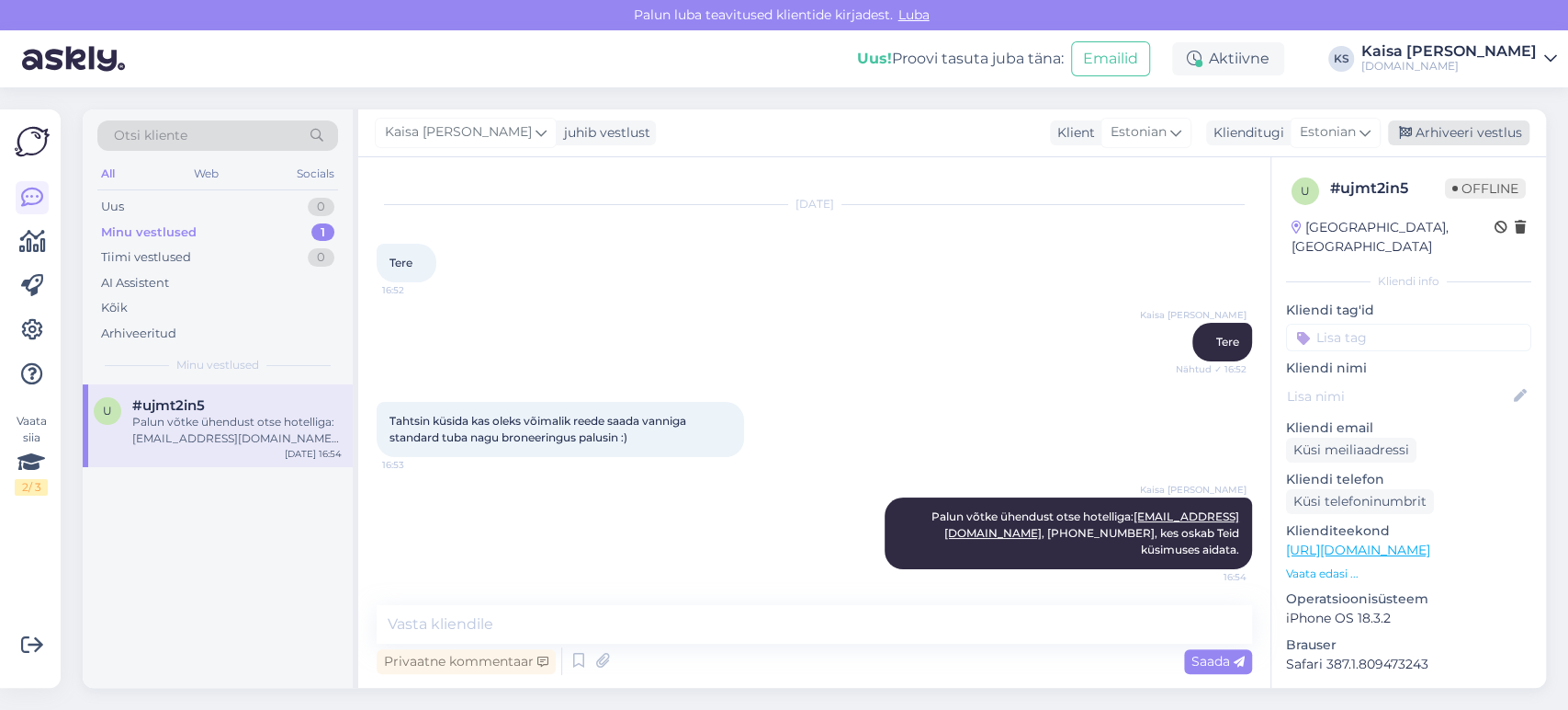
click at [1436, 142] on div "Arhiveeri vestlus" at bounding box center [1459, 132] width 142 height 25
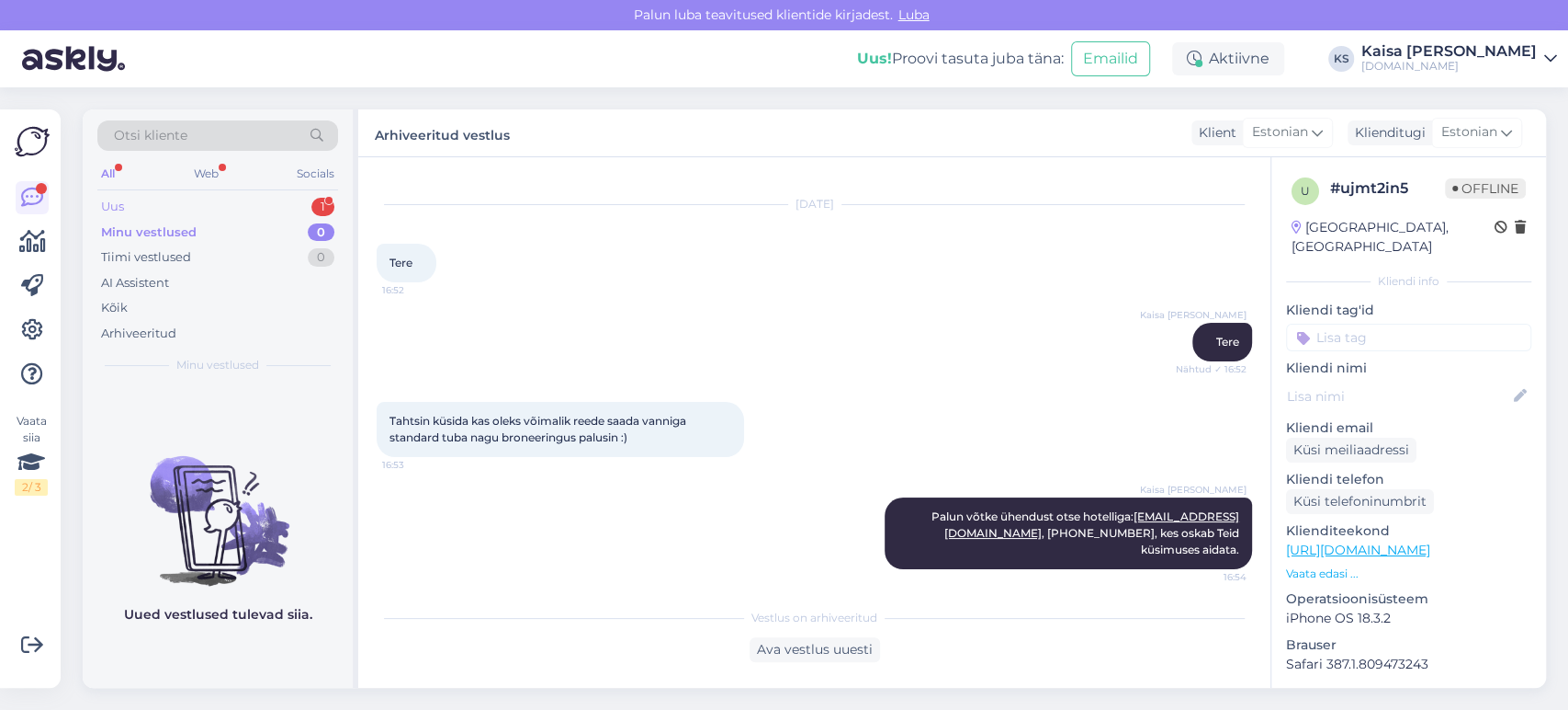
click at [301, 211] on div "Uus 1" at bounding box center [217, 207] width 241 height 26
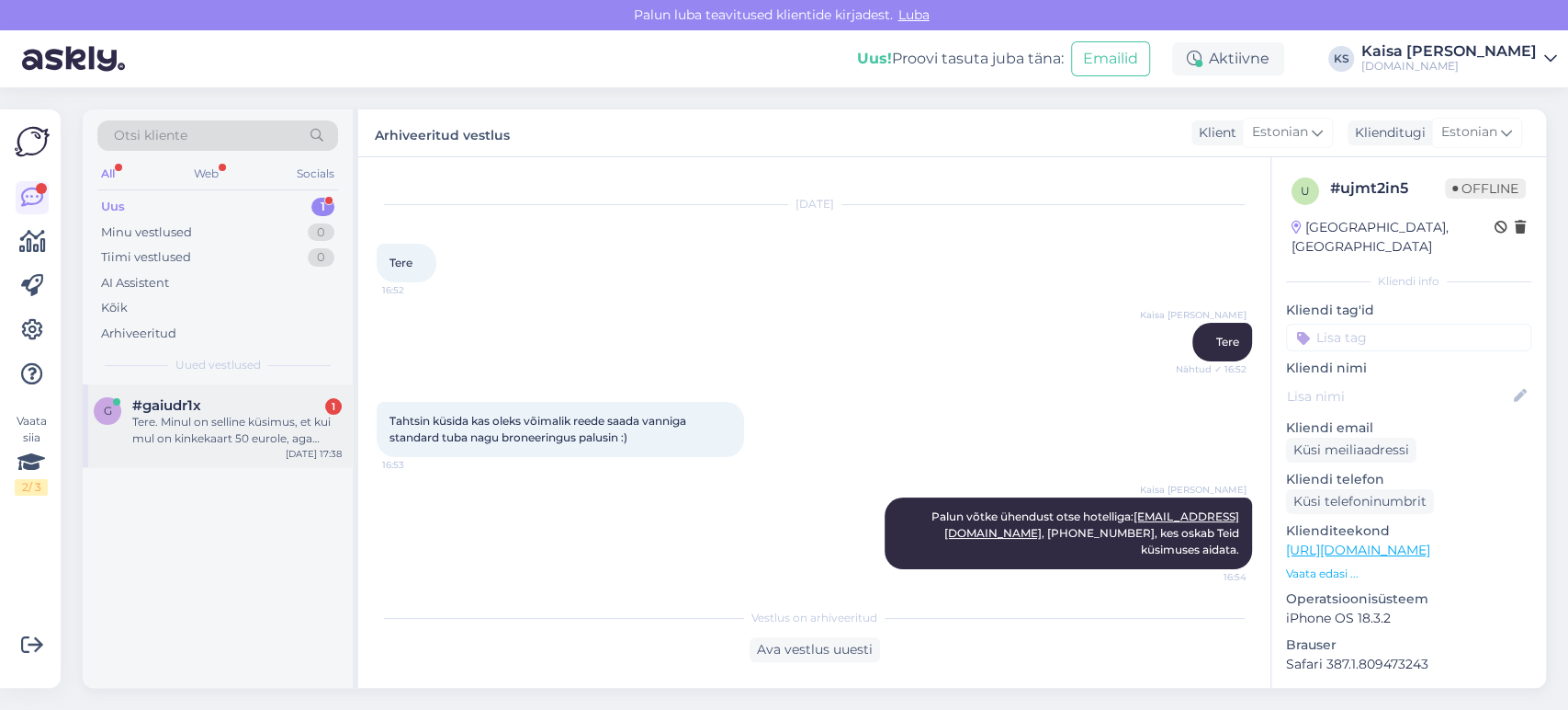
click at [236, 441] on div "Tere. Minul on selline küsimus, et kui mul on kinkekaart 50 eurole, aga minu os…" at bounding box center [237, 430] width 210 height 33
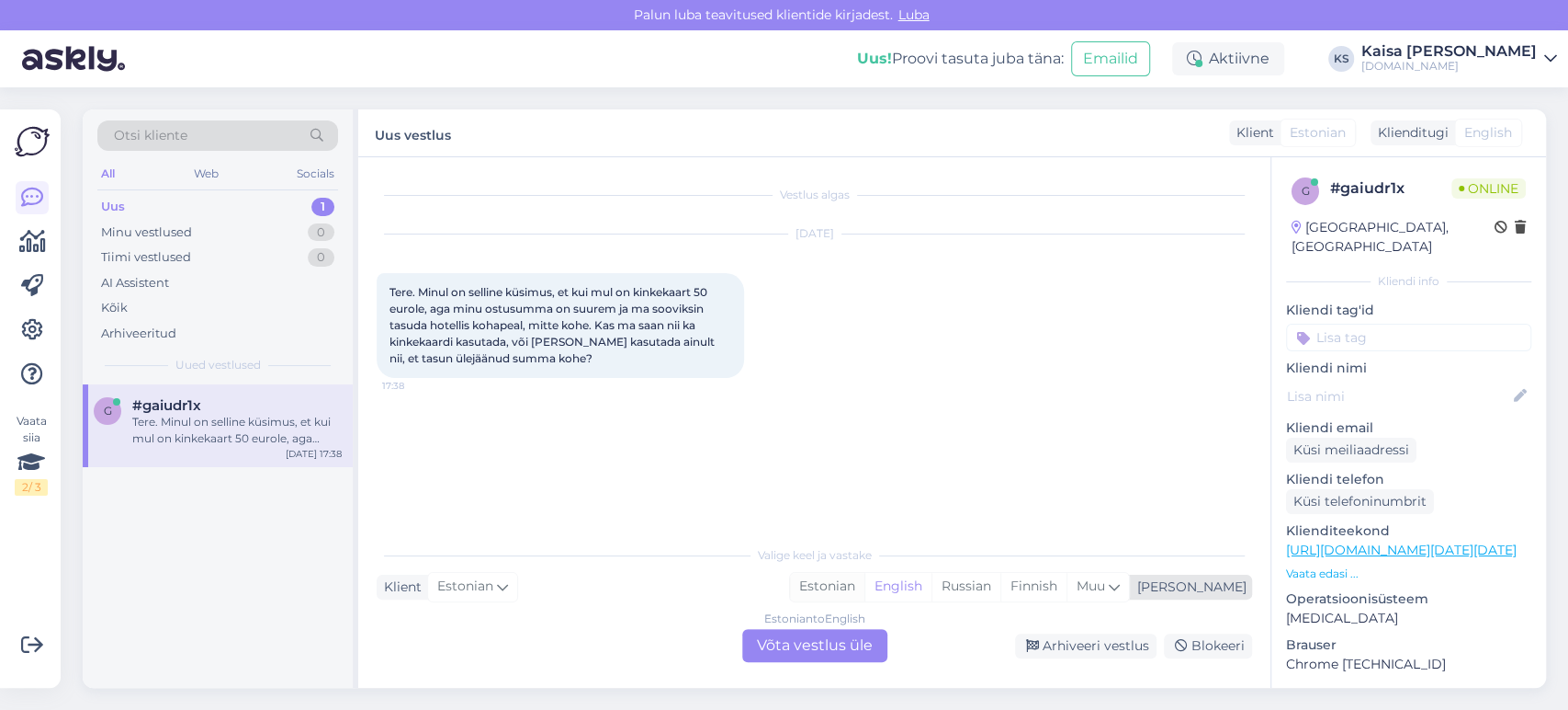
click at [864, 586] on div "Estonian" at bounding box center [826, 587] width 74 height 28
click at [858, 645] on div "Estonian to Estonian Võta vestlus üle" at bounding box center [814, 645] width 145 height 33
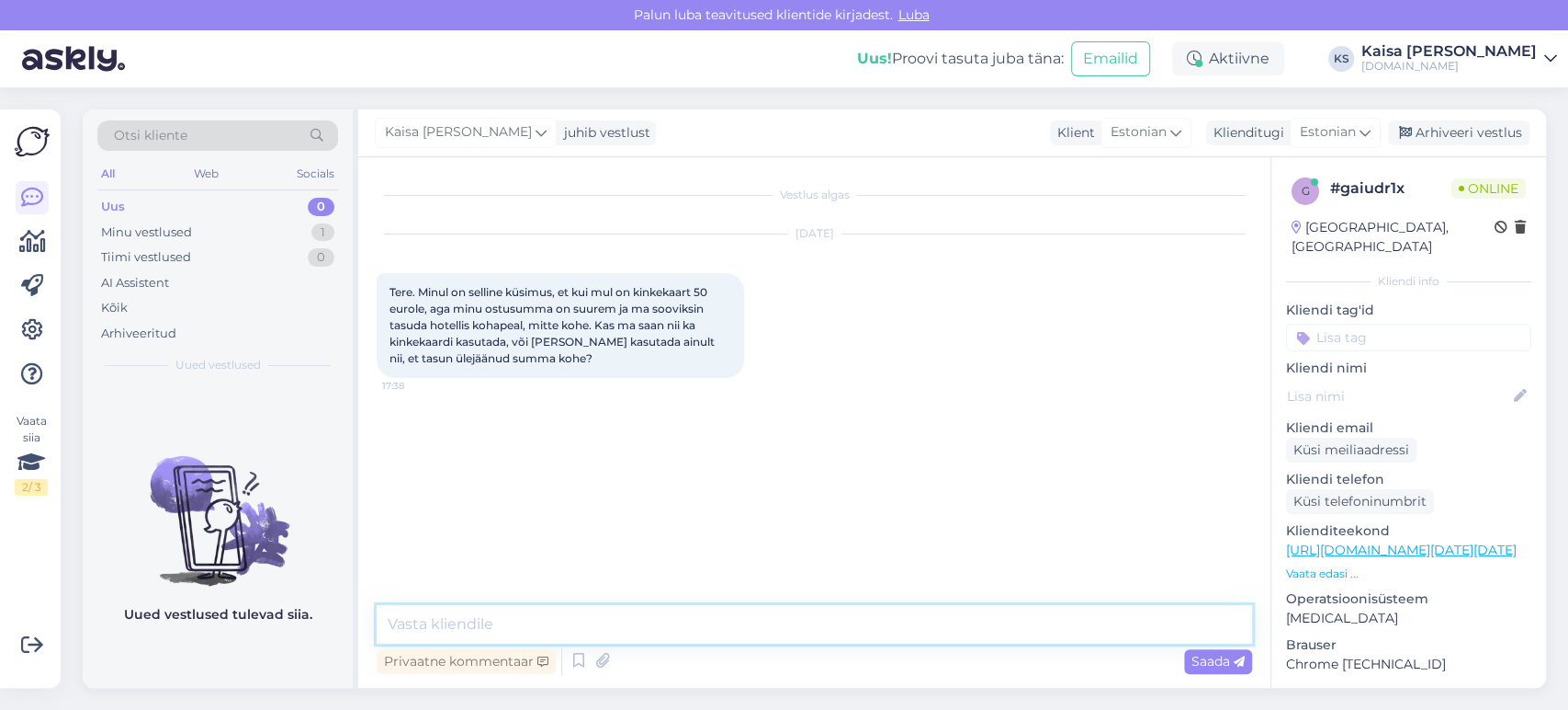
click at [772, 630] on textarea at bounding box center [814, 624] width 875 height 39
drag, startPoint x: 846, startPoint y: 623, endPoint x: 427, endPoint y: 615, distance: 419.1
click at [427, 615] on textarea "Tere, paraku selliselt ei ole võimalik kinkekaarti kasutada" at bounding box center [814, 624] width 875 height 39
click at [648, 620] on textarea "Tere, paraku selliselt ei ole võimalik kinkekaarti kasutada" at bounding box center [814, 624] width 875 height 39
click at [1015, 623] on textarea "Tere, paraku selliselt ei ole võimalik [DOMAIN_NAME] kinkekaarti kasutada" at bounding box center [814, 624] width 875 height 39
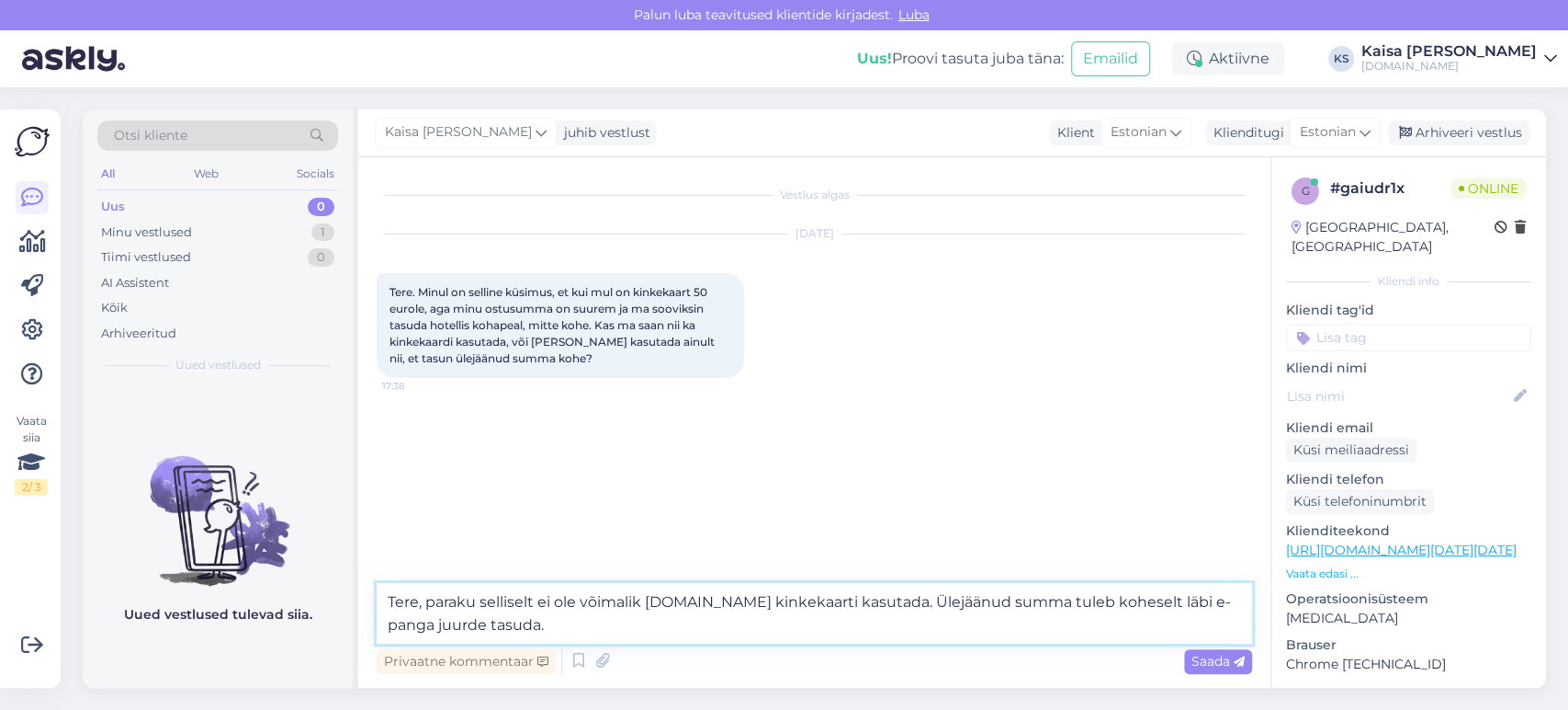
type textarea "Tere, paraku selliselt ei ole võimalik [DOMAIN_NAME] kinkekaarti kasutada. Ülej…"
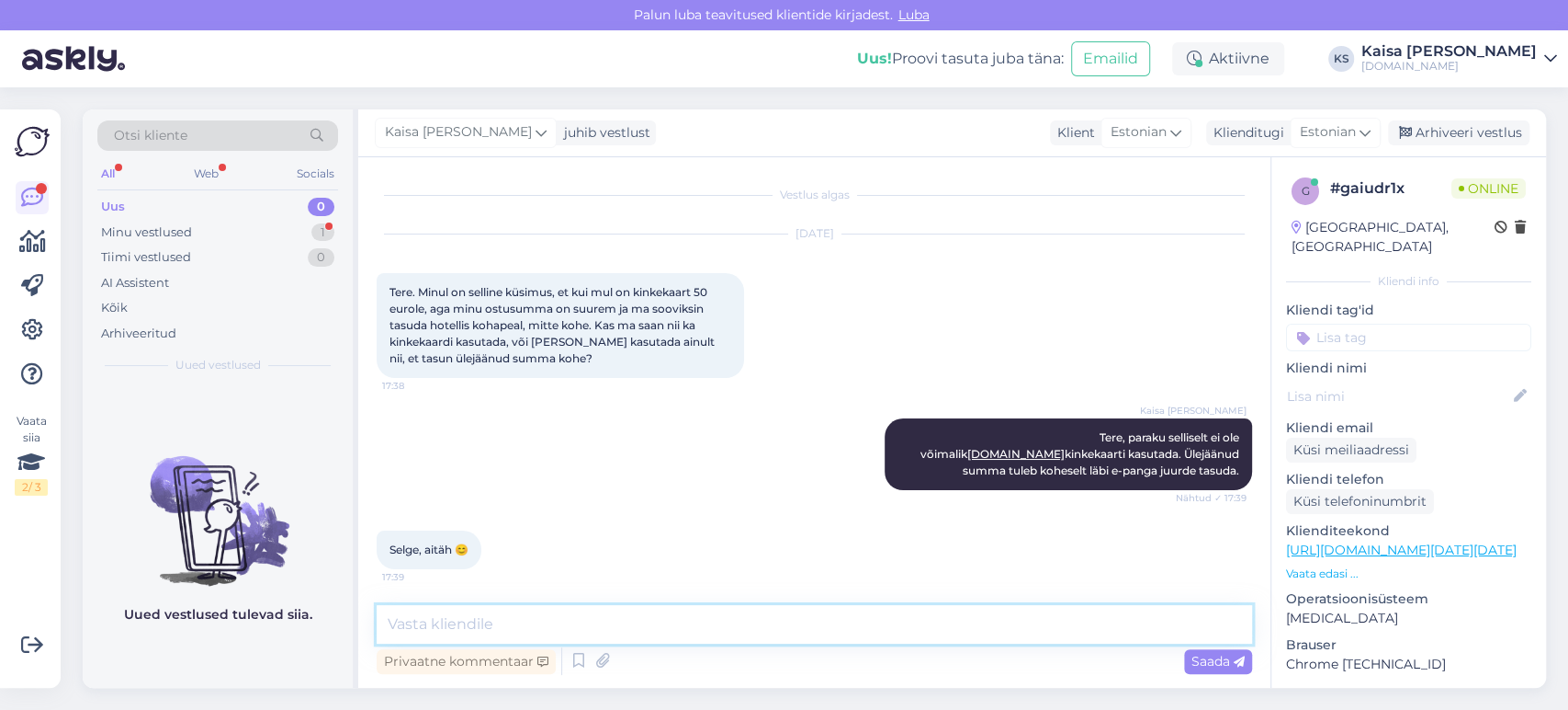
click at [651, 620] on textarea at bounding box center [814, 624] width 875 height 39
type textarea "Palun."
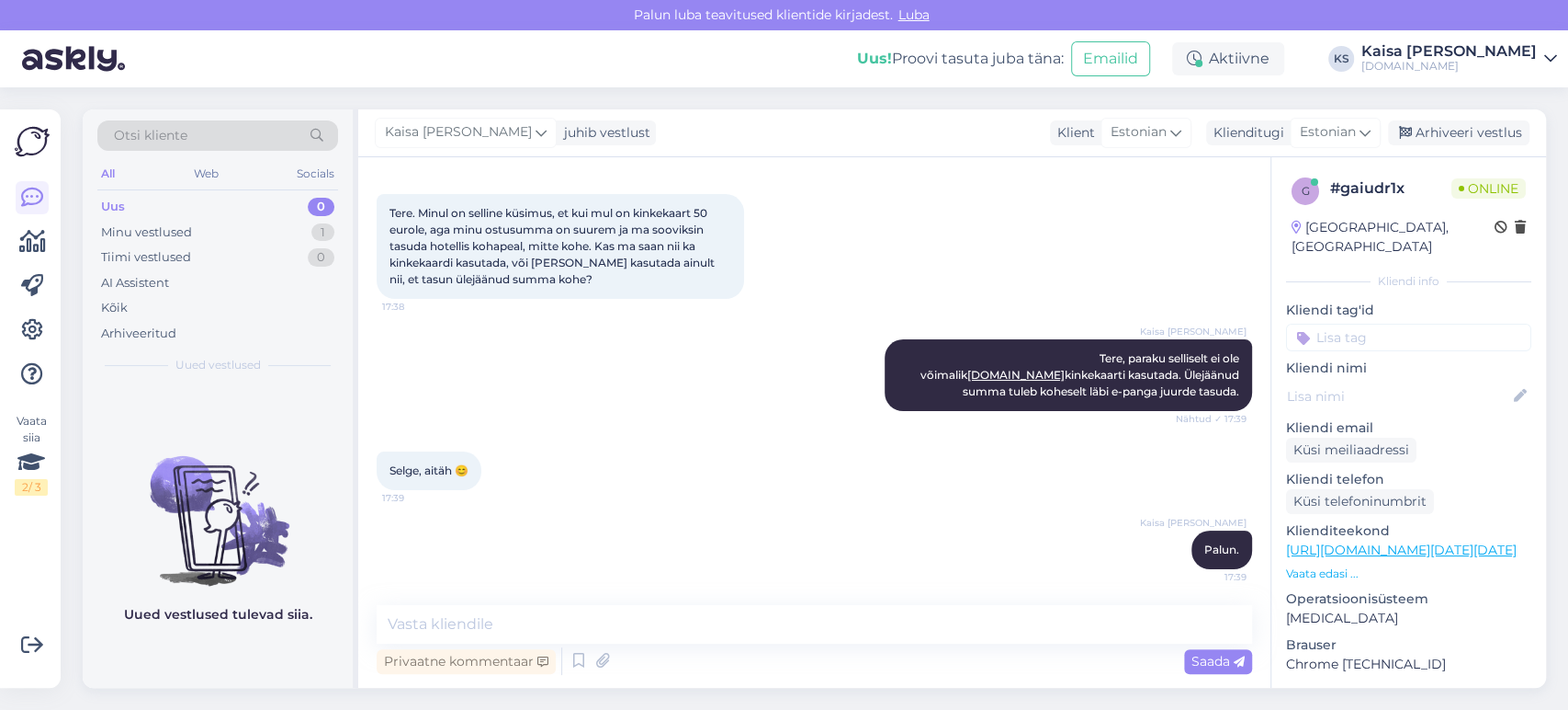
drag, startPoint x: 1428, startPoint y: 131, endPoint x: 1443, endPoint y: 116, distance: 21.2
click at [1428, 130] on div "Arhiveeri vestlus" at bounding box center [1459, 132] width 142 height 25
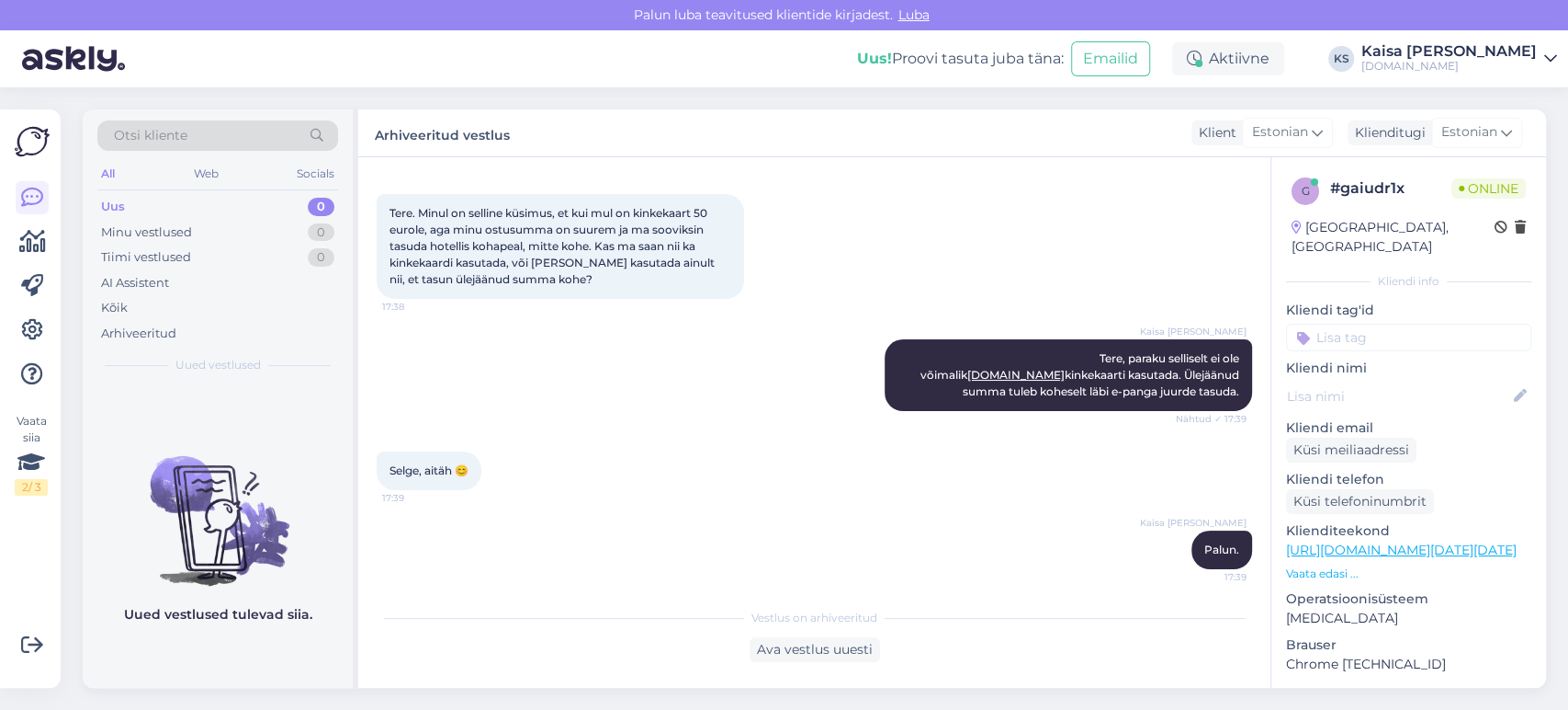
click at [1470, 57] on div "Kaisa [PERSON_NAME]" at bounding box center [1449, 51] width 176 height 15
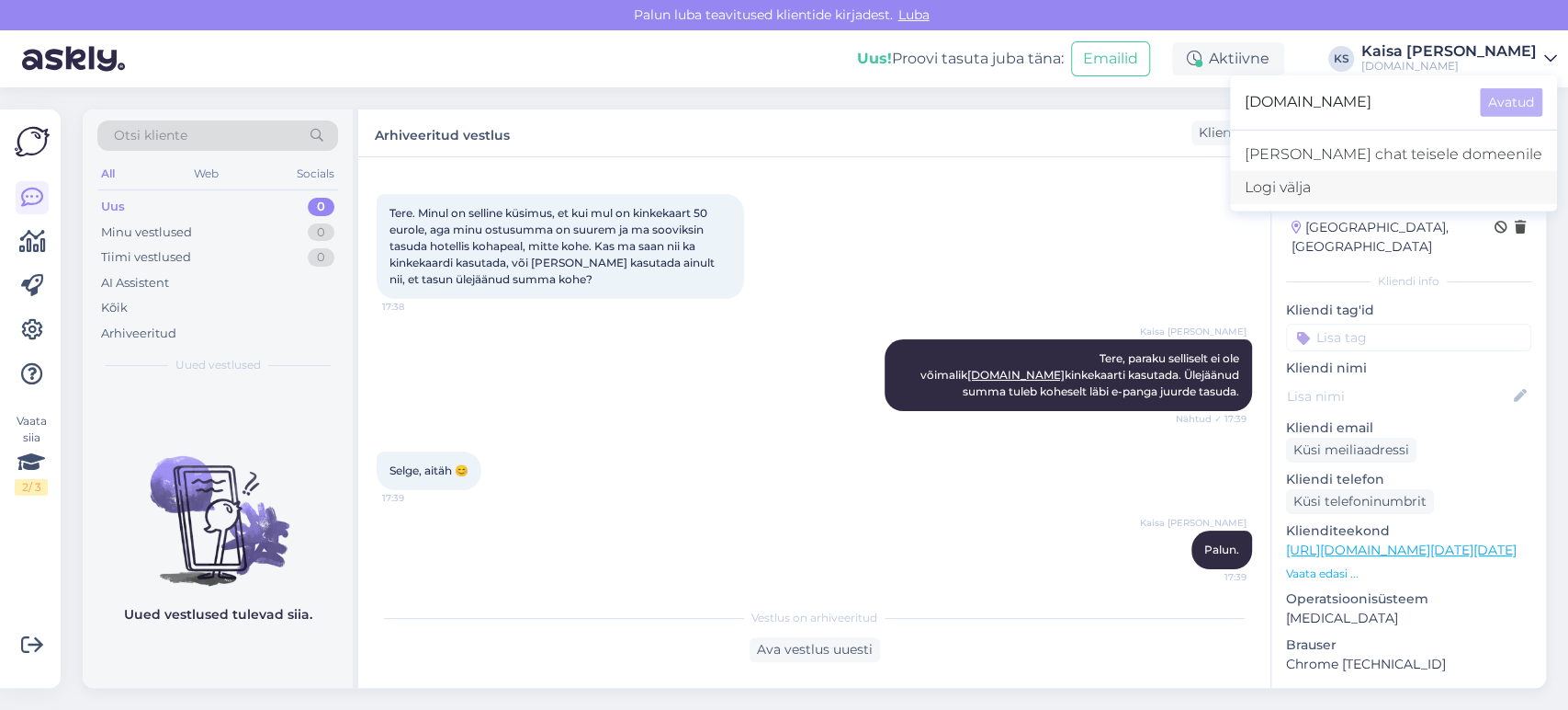
click at [1400, 181] on div "Logi välja" at bounding box center [1393, 187] width 327 height 33
